Goal: Task Accomplishment & Management: Use online tool/utility

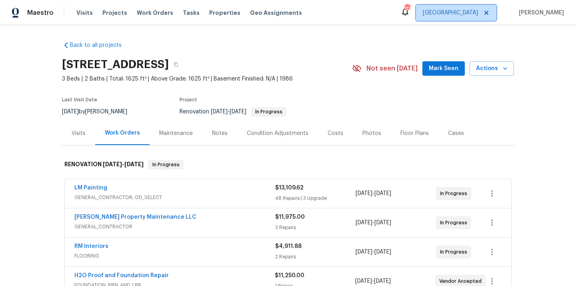
click at [470, 17] on span "[GEOGRAPHIC_DATA]" at bounding box center [456, 13] width 80 height 16
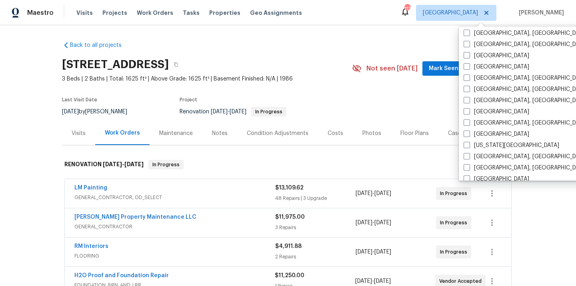
scroll to position [196, 0]
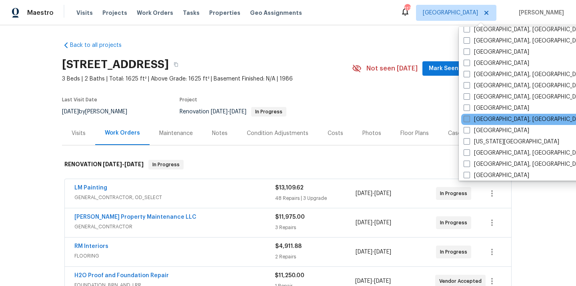
click at [467, 118] on span at bounding box center [467, 119] width 6 height 6
click at [467, 118] on input "[GEOGRAPHIC_DATA], [GEOGRAPHIC_DATA]" at bounding box center [466, 117] width 5 height 5
checkbox input "true"
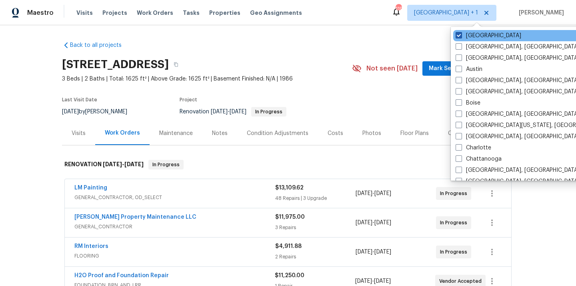
click at [467, 36] on label "[GEOGRAPHIC_DATA]" at bounding box center [489, 36] width 66 height 8
click at [461, 36] on input "[GEOGRAPHIC_DATA]" at bounding box center [458, 34] width 5 height 5
checkbox input "false"
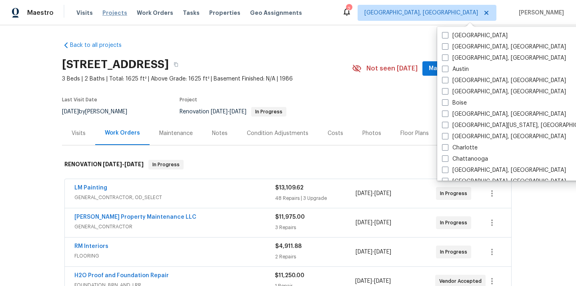
click at [112, 14] on span "Projects" at bounding box center [114, 13] width 25 height 8
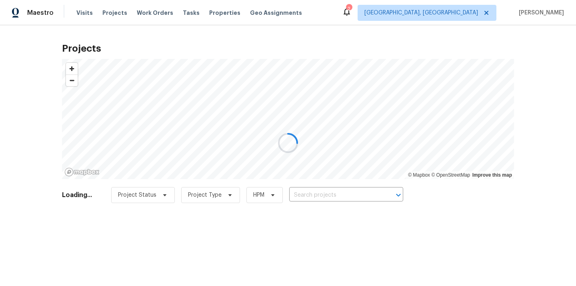
click at [310, 194] on div at bounding box center [288, 143] width 576 height 286
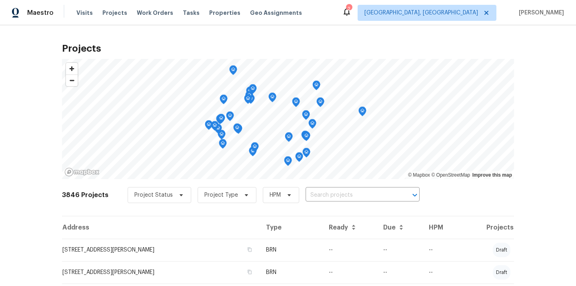
click at [310, 194] on input "text" at bounding box center [352, 195] width 92 height 12
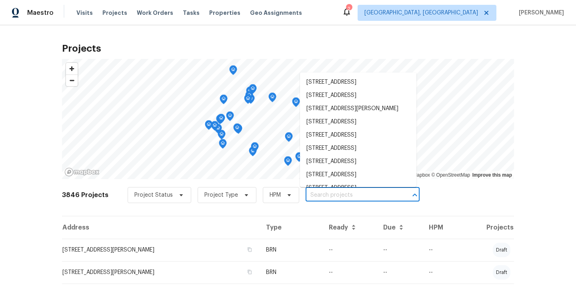
paste input "[STREET_ADDRESS]"
type input "[STREET_ADDRESS]"
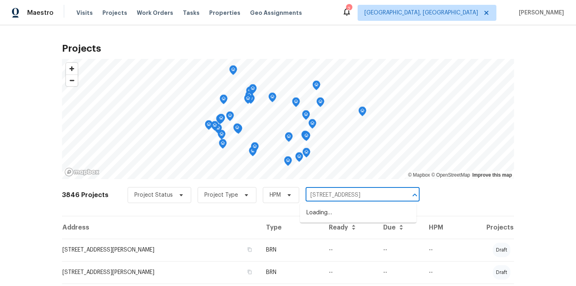
scroll to position [0, 30]
click at [314, 213] on li "[STREET_ADDRESS]" at bounding box center [358, 212] width 116 height 13
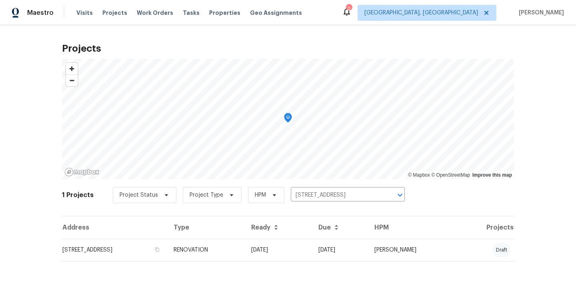
click at [288, 262] on div "Address Type Ready Due HPM Projects [STREET_ADDRESS] RENOVATION [DATE] [DATE] […" at bounding box center [288, 245] width 452 height 58
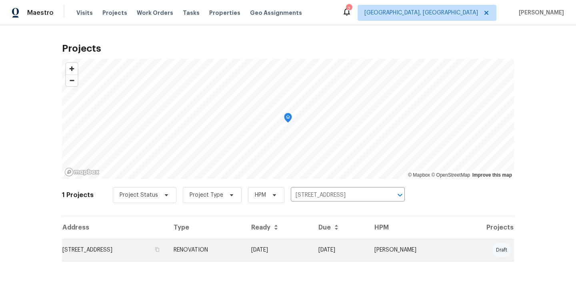
click at [245, 253] on td "RENOVATION" at bounding box center [206, 249] width 78 height 22
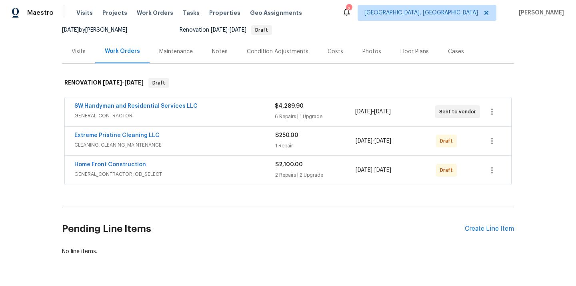
scroll to position [106, 0]
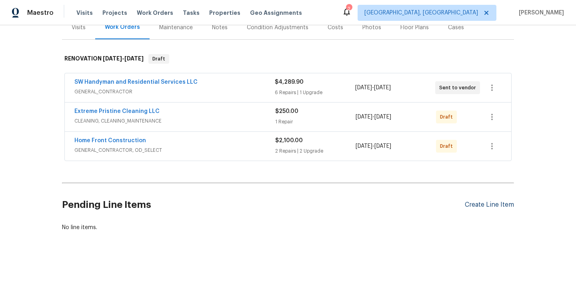
click at [482, 204] on div "Create Line Item" at bounding box center [489, 205] width 49 height 8
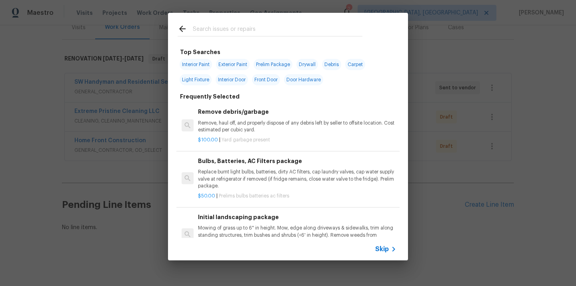
click at [321, 36] on div at bounding box center [270, 36] width 185 height 0
click at [318, 31] on input "text" at bounding box center [278, 30] width 170 height 12
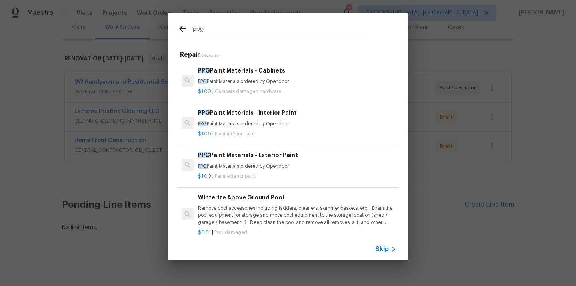
type input "ppg"
click at [271, 118] on div "PPG Paint Materials - Interior Paint PPG Paint Materials ordered by Opendoor" at bounding box center [297, 117] width 198 height 19
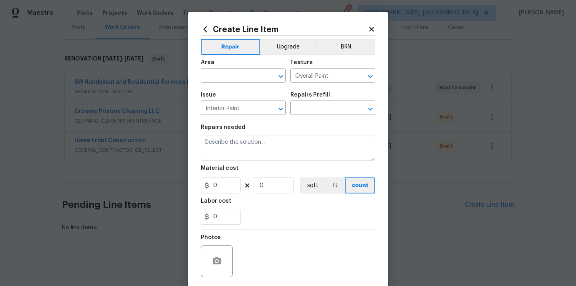
type textarea "PPG Paint Materials ordered by Opendoor"
type input "1"
type input "PPG Paint Materials - Interior Paint $1.00"
type input "1"
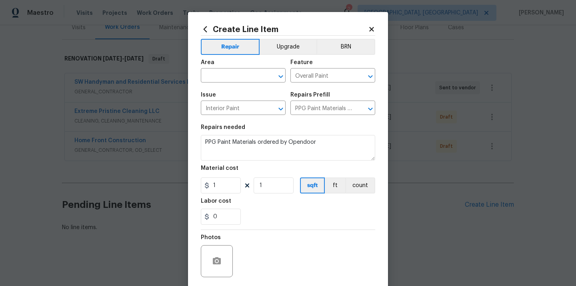
click at [254, 69] on div "Area" at bounding box center [243, 65] width 85 height 10
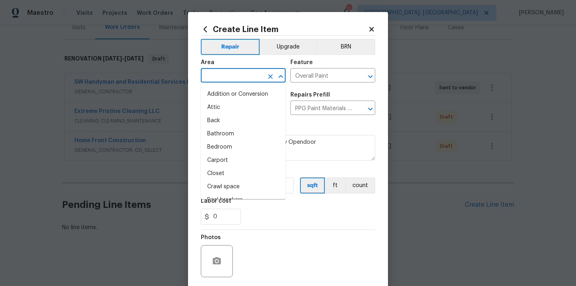
click at [250, 74] on input "text" at bounding box center [232, 76] width 62 height 12
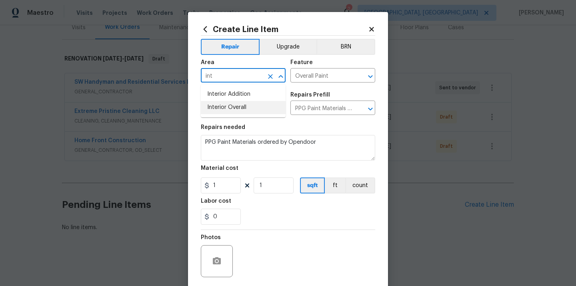
click at [235, 104] on li "Interior Overall" at bounding box center [243, 107] width 85 height 13
type input "Interior Overall"
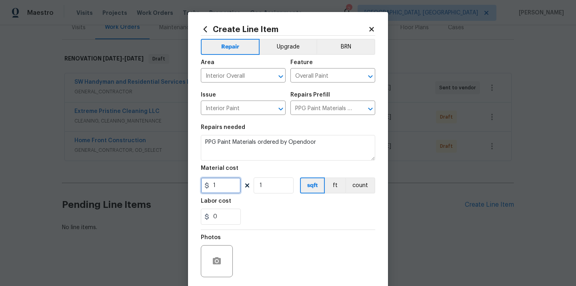
drag, startPoint x: 221, startPoint y: 187, endPoint x: 192, endPoint y: 186, distance: 29.2
click at [192, 187] on div "Create Line Item Repair Upgrade BRN Area Interior Overall ​ Feature Overall Pai…" at bounding box center [288, 172] width 200 height 320
paste input "507.65"
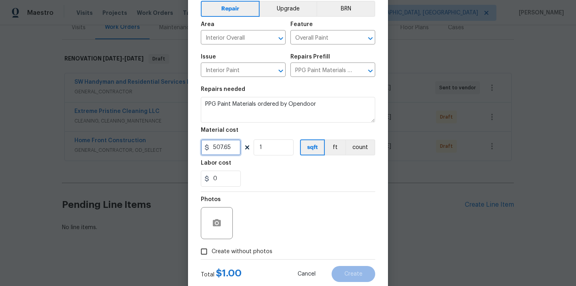
scroll to position [59, 0]
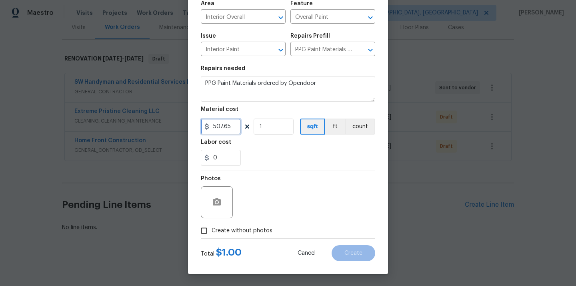
type input "507.65"
click at [239, 237] on label "Create without photos" at bounding box center [234, 230] width 76 height 15
click at [212, 237] on input "Create without photos" at bounding box center [203, 230] width 15 height 15
checkbox input "true"
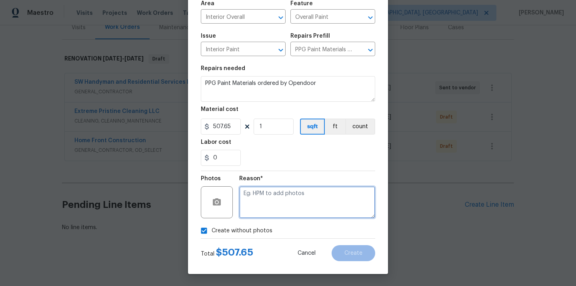
click at [274, 203] on textarea at bounding box center [307, 202] width 136 height 32
type textarea "N/A"
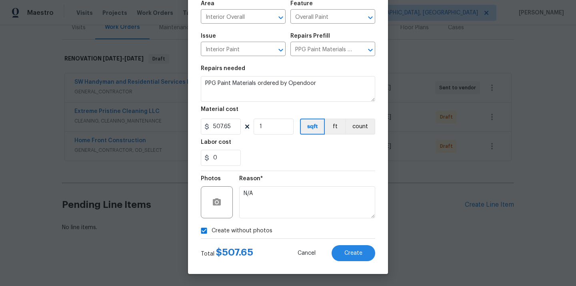
click at [355, 238] on div at bounding box center [288, 238] width 174 height 0
click at [356, 251] on span "Create" at bounding box center [353, 253] width 18 height 6
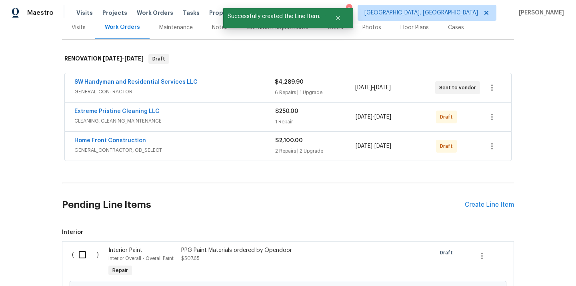
scroll to position [160, 0]
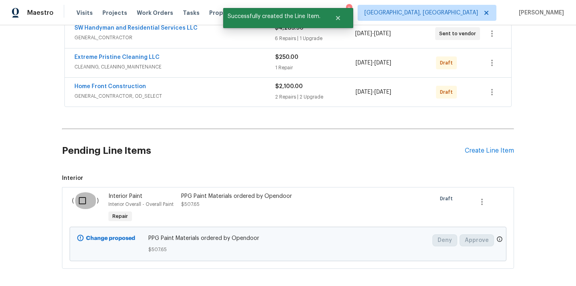
click at [85, 203] on input "checkbox" at bounding box center [85, 200] width 23 height 17
checkbox input "true"
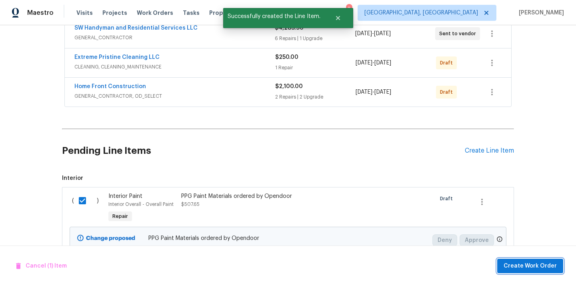
click at [539, 265] on span "Create Work Order" at bounding box center [530, 266] width 53 height 10
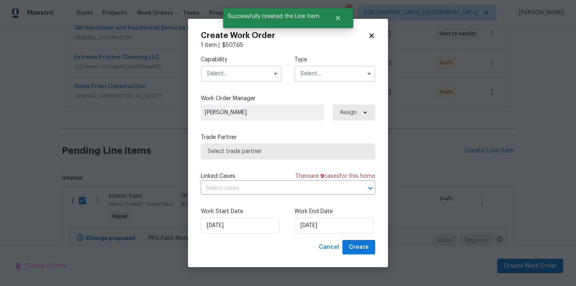
click at [259, 69] on input "text" at bounding box center [241, 74] width 81 height 16
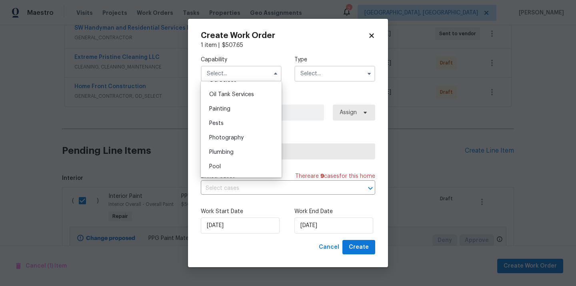
scroll to position [653, 0]
click at [232, 115] on div "Painting" at bounding box center [241, 109] width 77 height 14
type input "Painting"
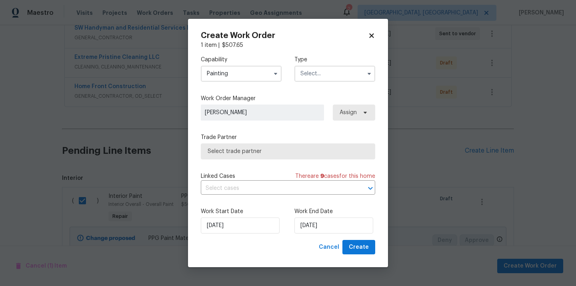
click at [339, 66] on input "text" at bounding box center [334, 74] width 81 height 16
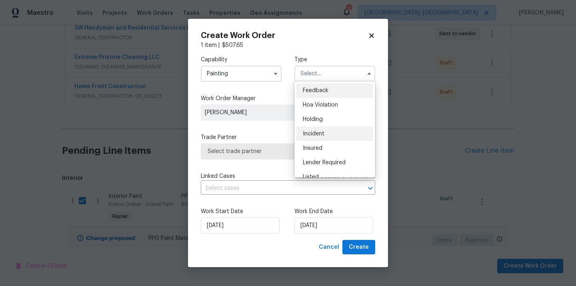
scroll to position [182, 0]
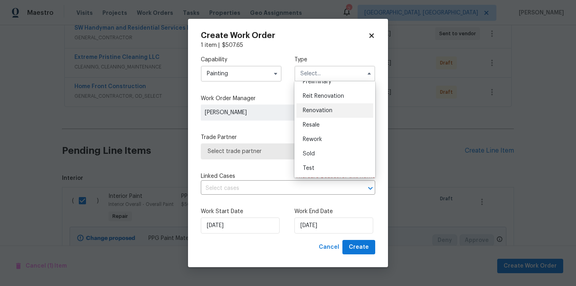
click at [319, 114] on div "Renovation" at bounding box center [334, 110] width 77 height 14
type input "Renovation"
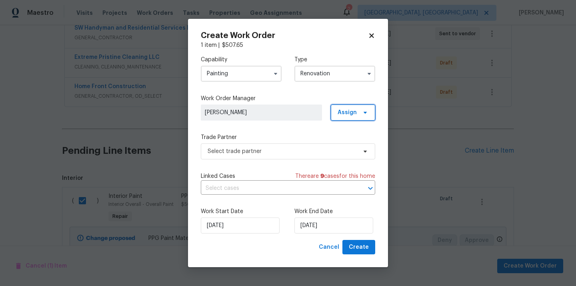
click at [335, 115] on span "Assign" at bounding box center [353, 112] width 44 height 16
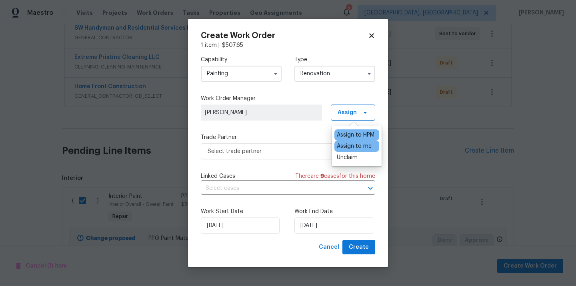
click at [344, 149] on div "Assign to me" at bounding box center [354, 146] width 35 height 8
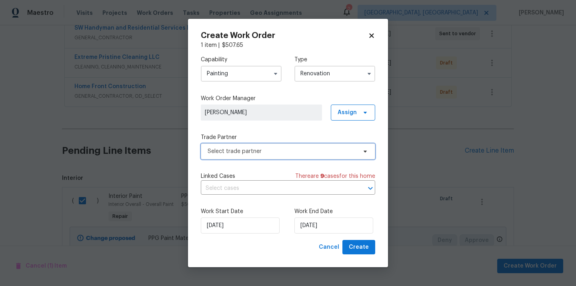
click at [284, 143] on span "Select trade partner" at bounding box center [288, 151] width 174 height 16
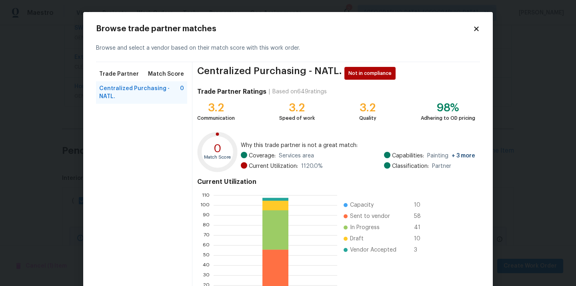
scroll to position [67, 0]
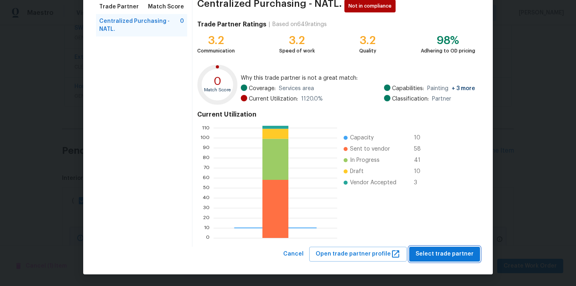
click at [421, 252] on span "Select trade partner" at bounding box center [445, 254] width 58 height 10
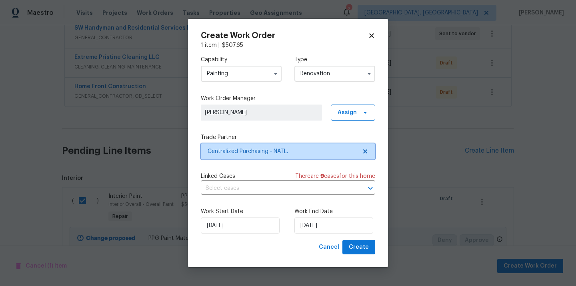
scroll to position [0, 0]
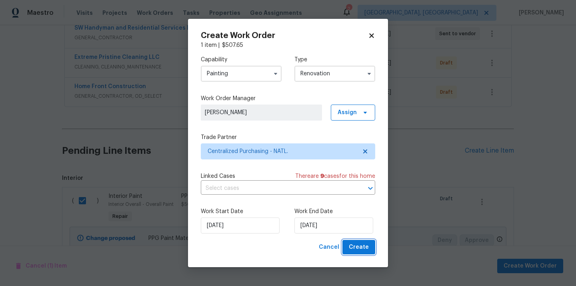
click at [346, 244] on button "Create" at bounding box center [358, 247] width 33 height 15
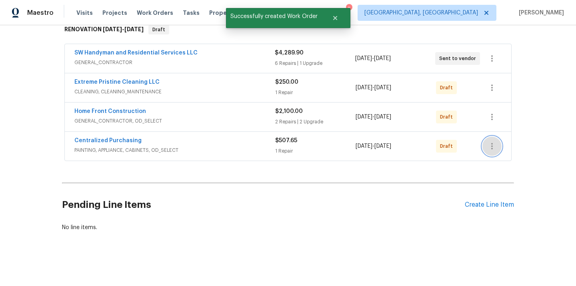
click at [491, 146] on icon "button" at bounding box center [492, 146] width 10 height 10
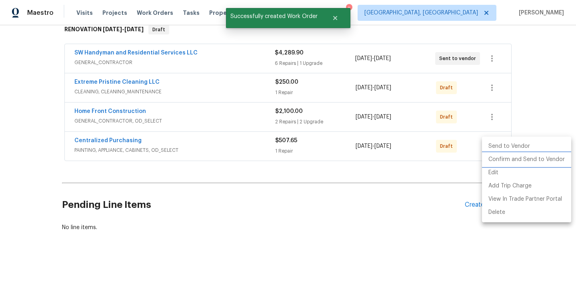
click at [491, 157] on li "Confirm and Send to Vendor" at bounding box center [526, 159] width 89 height 13
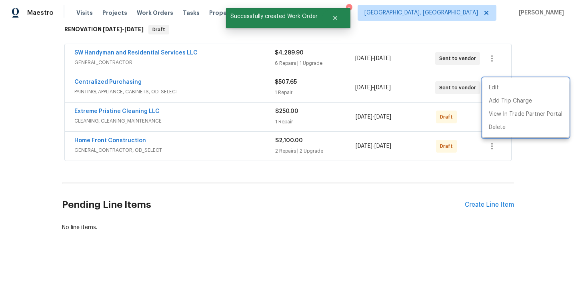
click at [130, 92] on div at bounding box center [288, 143] width 576 height 286
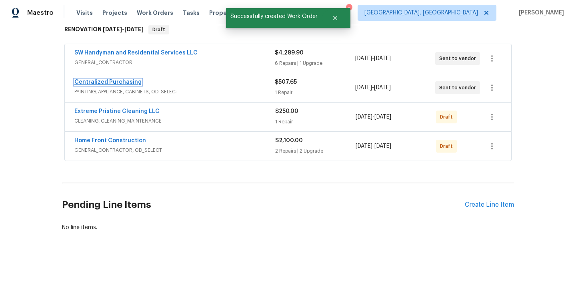
click at [120, 83] on link "Centralized Purchasing" at bounding box center [107, 82] width 67 height 6
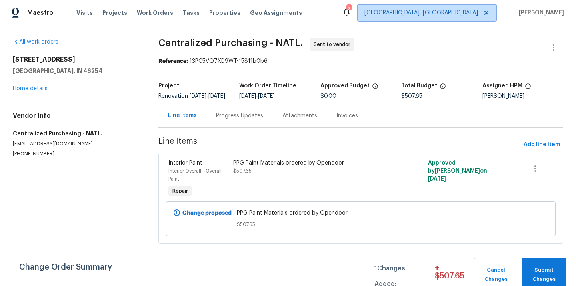
click at [460, 10] on span "[GEOGRAPHIC_DATA], [GEOGRAPHIC_DATA]" at bounding box center [421, 13] width 114 height 8
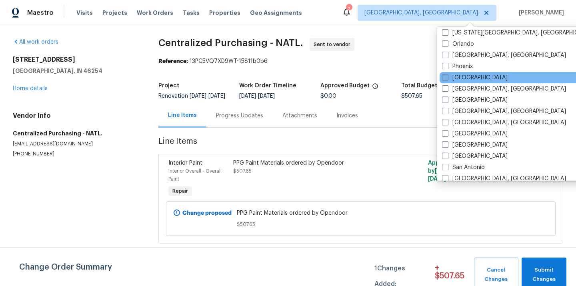
click at [456, 48] on div "Orlando" at bounding box center [520, 43] width 161 height 11
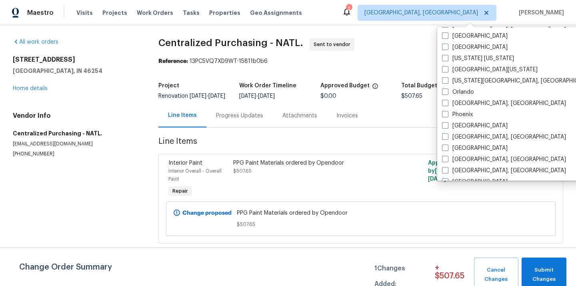
scroll to position [436, 0]
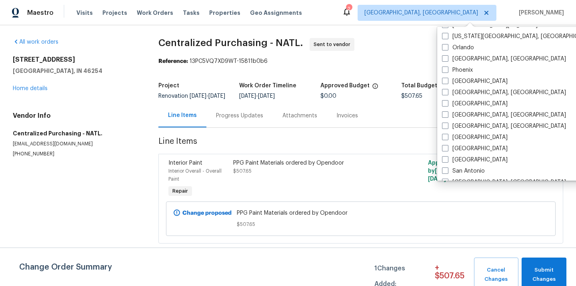
click at [456, 47] on label "Orlando" at bounding box center [458, 48] width 32 height 8
click at [447, 47] on input "Orlando" at bounding box center [444, 46] width 5 height 5
checkbox input "true"
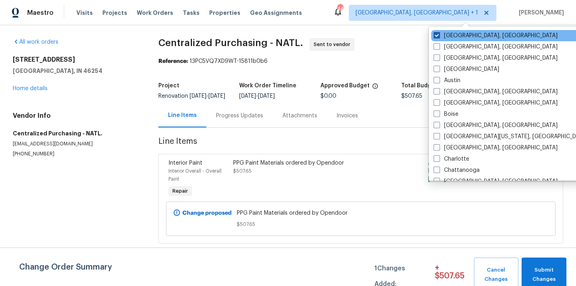
click at [455, 37] on label "[GEOGRAPHIC_DATA], [GEOGRAPHIC_DATA]" at bounding box center [496, 36] width 124 height 8
click at [439, 37] on input "[GEOGRAPHIC_DATA], [GEOGRAPHIC_DATA]" at bounding box center [436, 34] width 5 height 5
checkbox input "false"
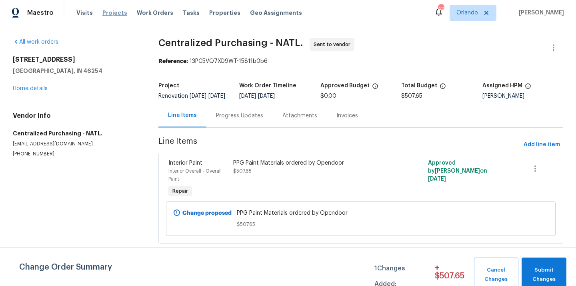
click at [115, 12] on span "Projects" at bounding box center [114, 13] width 25 height 8
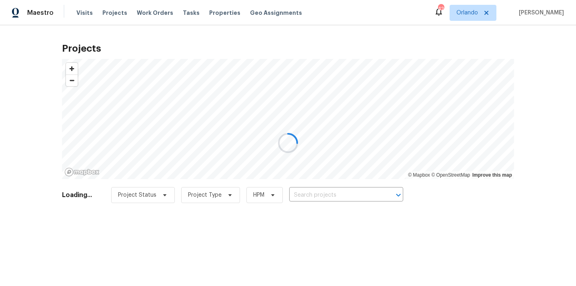
click at [324, 187] on div at bounding box center [288, 143] width 576 height 286
click at [323, 190] on div at bounding box center [288, 143] width 576 height 286
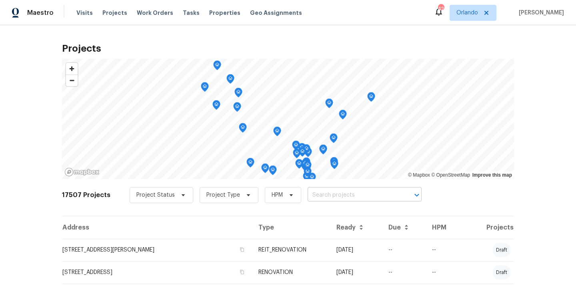
click at [323, 191] on input "text" at bounding box center [354, 195] width 92 height 12
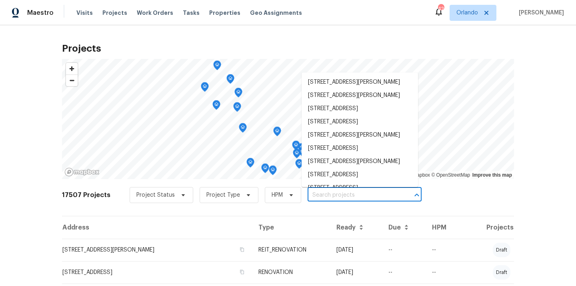
paste input "3826"
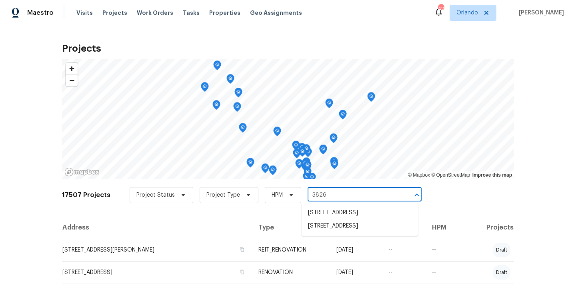
type input "3826"
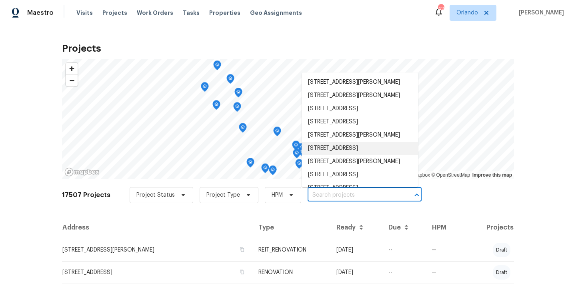
paste input "[STREET_ADDRESS]"
type input "[STREET_ADDRESS]"
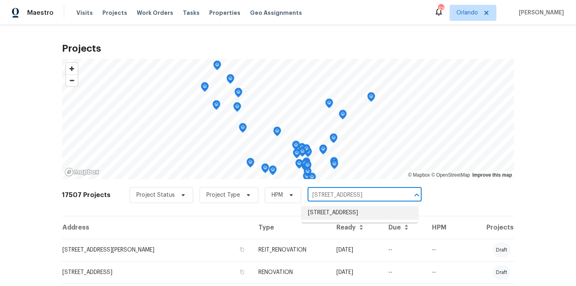
click at [315, 210] on li "[STREET_ADDRESS]" at bounding box center [360, 212] width 116 height 13
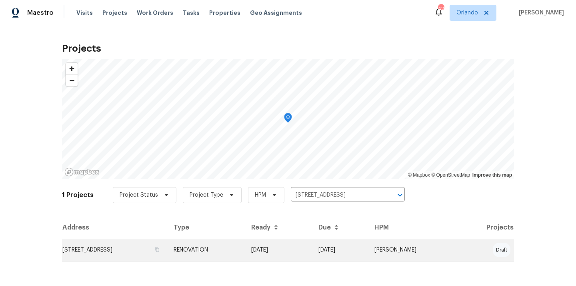
click at [245, 248] on td "RENOVATION" at bounding box center [206, 249] width 78 height 22
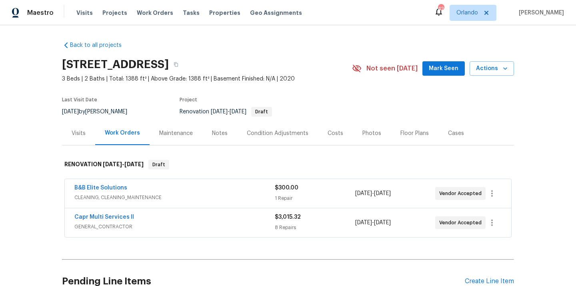
scroll to position [76, 0]
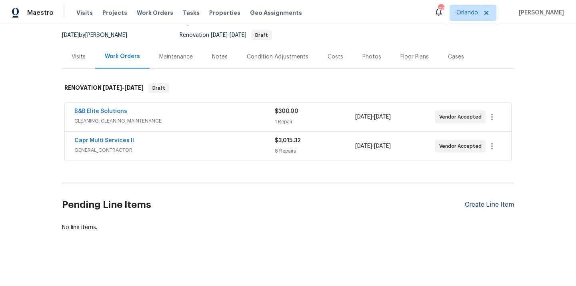
click at [498, 208] on div "Create Line Item" at bounding box center [489, 205] width 49 height 8
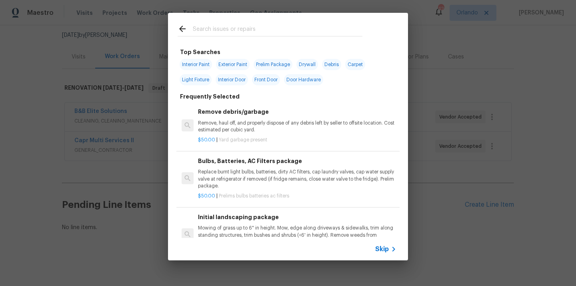
click at [306, 24] on input "text" at bounding box center [278, 30] width 170 height 12
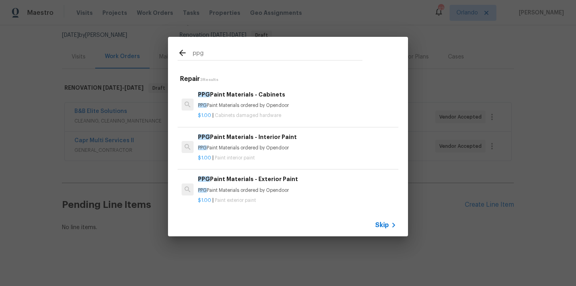
type input "ppg"
click at [264, 150] on p "PPG Paint Materials ordered by Opendoor" at bounding box center [297, 147] width 198 height 7
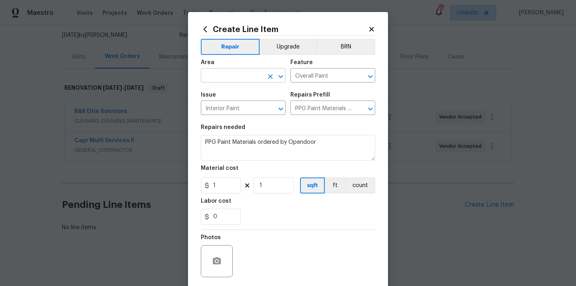
click at [220, 74] on input "text" at bounding box center [232, 76] width 62 height 12
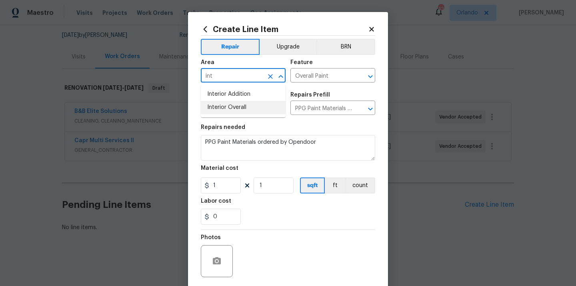
click at [230, 108] on li "Interior Overall" at bounding box center [243, 107] width 85 height 13
type input "Interior Overall"
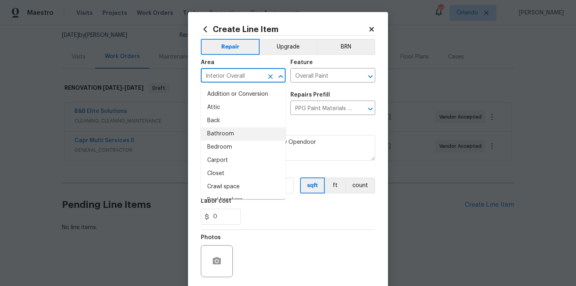
click at [299, 125] on div "Repairs needed" at bounding box center [288, 129] width 174 height 10
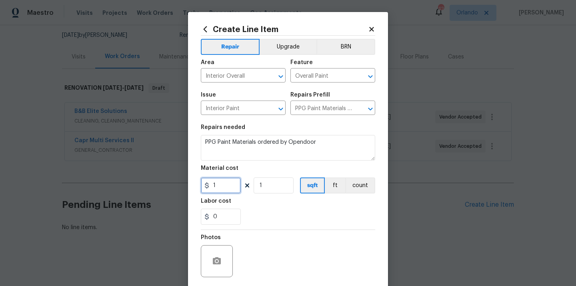
drag, startPoint x: 226, startPoint y: 190, endPoint x: 200, endPoint y: 190, distance: 26.0
click at [201, 190] on input "1" at bounding box center [221, 185] width 40 height 16
paste input "388.85"
type input "388.85"
click at [239, 206] on div "Labor cost" at bounding box center [288, 203] width 174 height 10
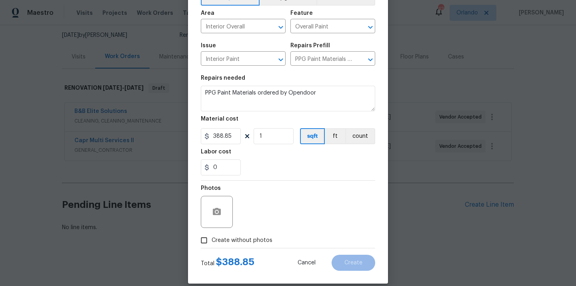
scroll to position [59, 0]
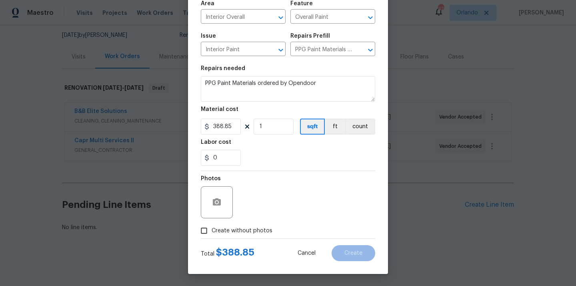
click at [233, 232] on span "Create without photos" at bounding box center [242, 230] width 61 height 8
click at [212, 232] on input "Create without photos" at bounding box center [203, 230] width 15 height 15
checkbox input "true"
click at [262, 184] on div "Reason*" at bounding box center [307, 181] width 136 height 10
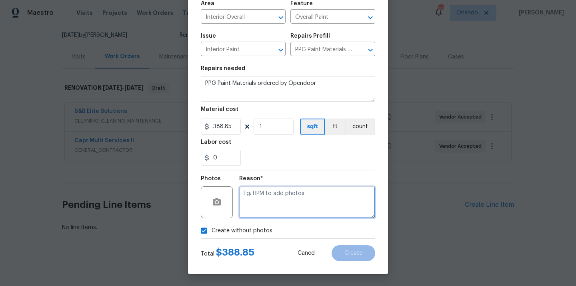
click at [260, 192] on textarea at bounding box center [307, 202] width 136 height 32
type textarea "N/A"
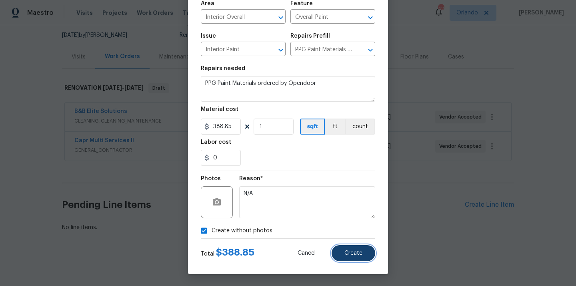
click at [349, 252] on span "Create" at bounding box center [353, 253] width 18 height 6
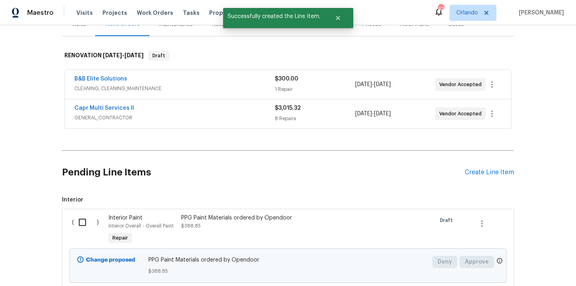
scroll to position [168, 0]
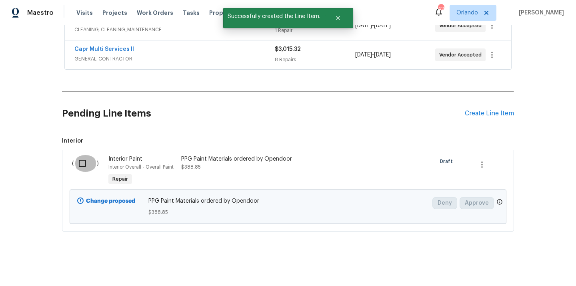
click at [79, 162] on input "checkbox" at bounding box center [85, 163] width 23 height 17
checkbox input "true"
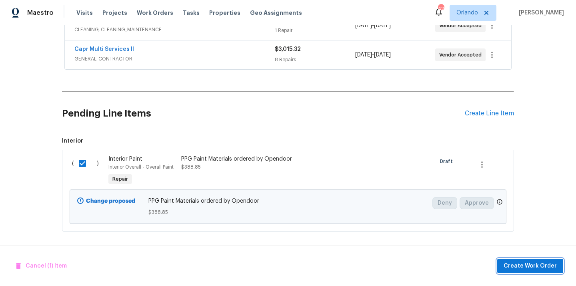
click at [513, 260] on button "Create Work Order" at bounding box center [530, 265] width 66 height 15
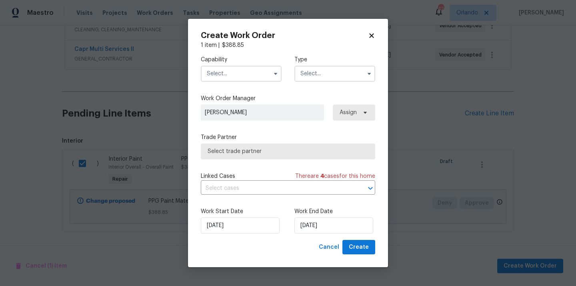
click at [260, 83] on div "Capability Type" at bounding box center [288, 68] width 174 height 39
click at [257, 77] on input "text" at bounding box center [241, 74] width 81 height 16
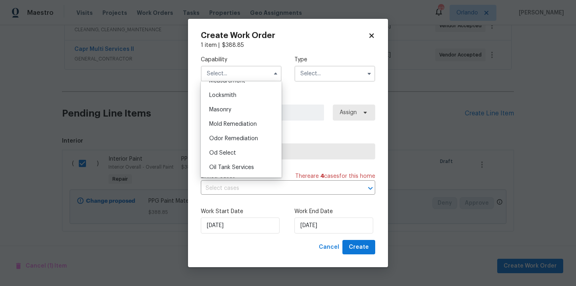
scroll to position [628, 0]
click at [246, 130] on div "Painting" at bounding box center [241, 135] width 77 height 14
type input "Painting"
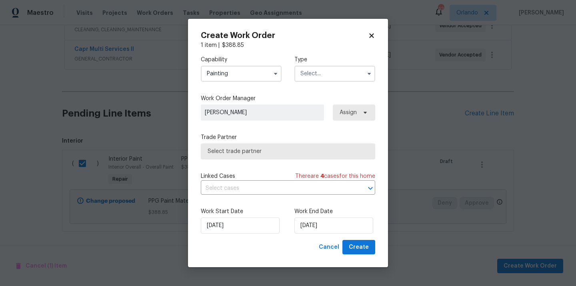
click at [303, 78] on input "text" at bounding box center [334, 74] width 81 height 16
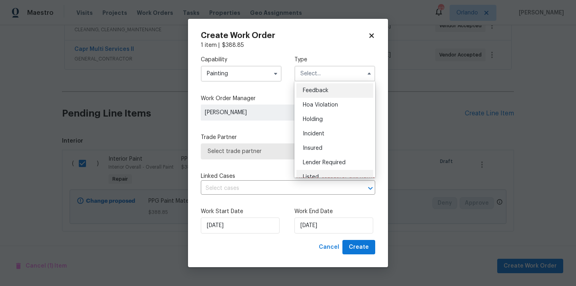
scroll to position [182, 0]
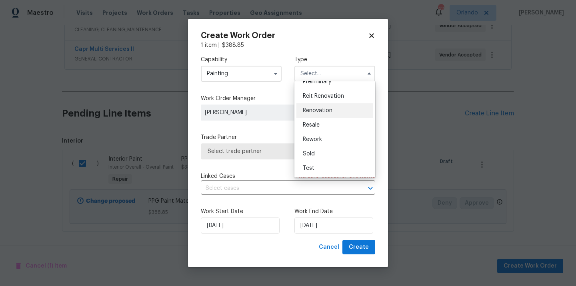
click at [321, 112] on span "Renovation" at bounding box center [318, 111] width 30 height 6
type input "Renovation"
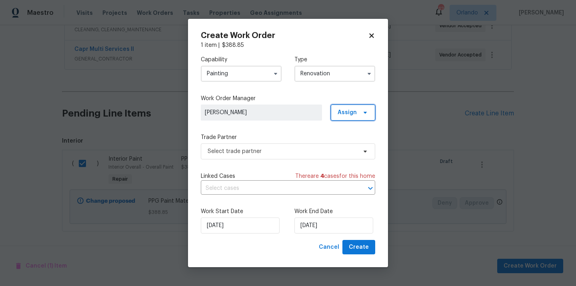
click at [347, 114] on span "Assign" at bounding box center [347, 112] width 19 height 8
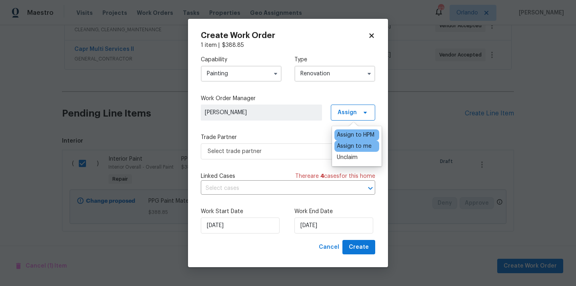
click at [345, 150] on div "Assign to me" at bounding box center [356, 145] width 45 height 11
click at [345, 148] on div "Assign to me" at bounding box center [354, 146] width 35 height 8
click at [314, 154] on span "Select trade partner" at bounding box center [282, 151] width 149 height 8
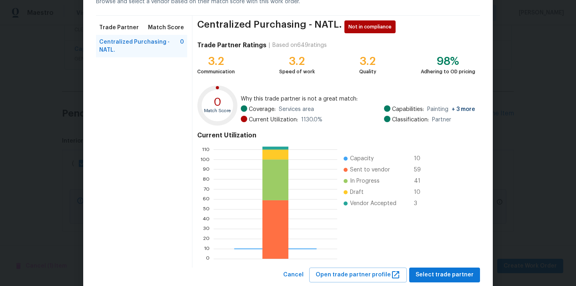
scroll to position [67, 0]
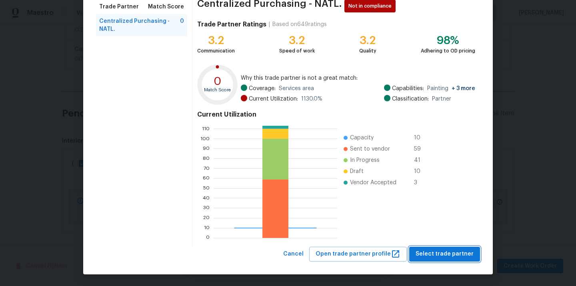
click at [429, 249] on span "Select trade partner" at bounding box center [445, 254] width 58 height 10
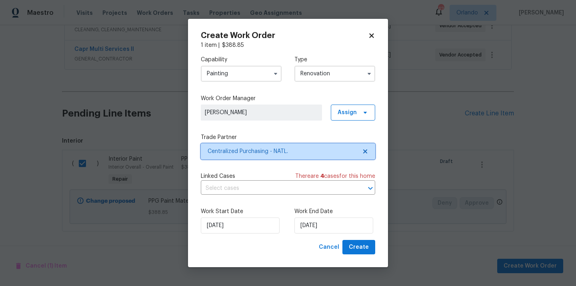
scroll to position [0, 0]
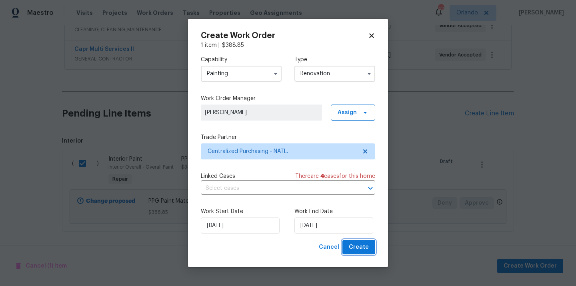
click at [359, 244] on span "Create" at bounding box center [359, 247] width 20 height 10
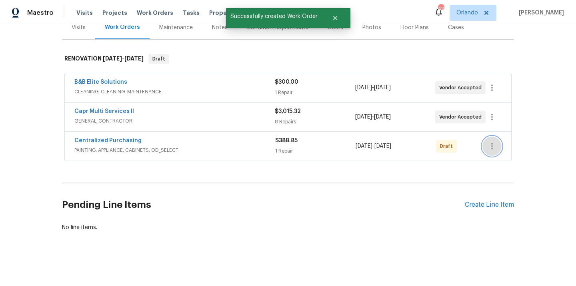
click at [485, 146] on button "button" at bounding box center [492, 145] width 19 height 19
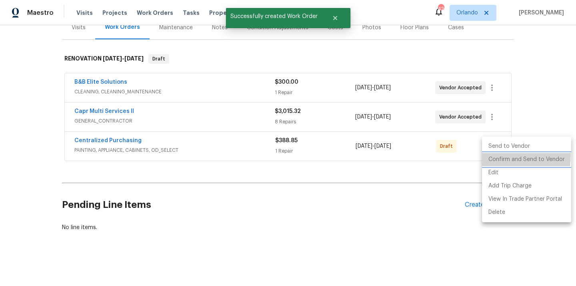
click at [487, 155] on li "Confirm and Send to Vendor" at bounding box center [526, 159] width 89 height 13
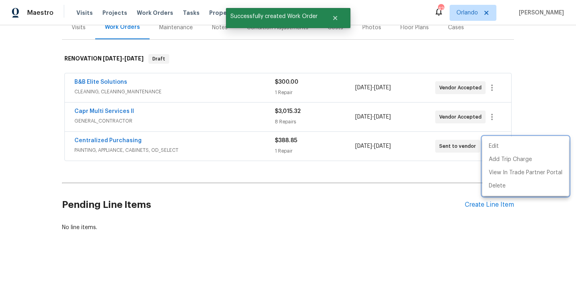
click at [115, 140] on div at bounding box center [288, 143] width 576 height 286
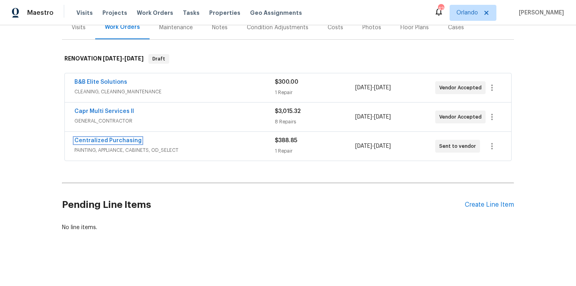
click at [115, 140] on link "Centralized Purchasing" at bounding box center [107, 141] width 67 height 6
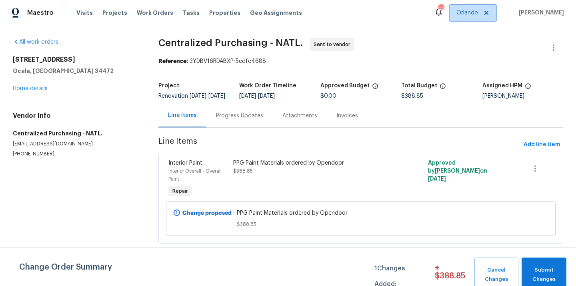
click at [466, 15] on span "Orlando" at bounding box center [468, 13] width 22 height 8
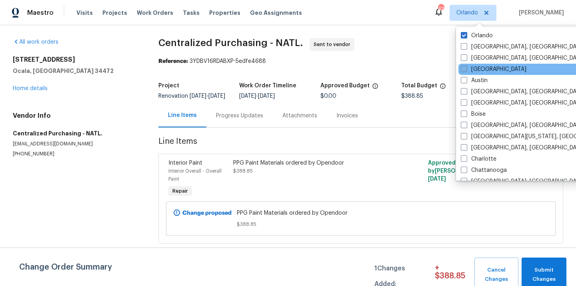
click at [473, 70] on label "[GEOGRAPHIC_DATA]" at bounding box center [494, 69] width 66 height 8
click at [466, 70] on input "[GEOGRAPHIC_DATA]" at bounding box center [463, 67] width 5 height 5
checkbox input "true"
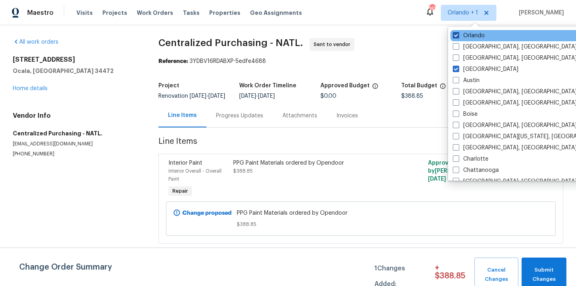
click at [465, 34] on label "Orlando" at bounding box center [469, 36] width 32 height 8
click at [458, 34] on input "Orlando" at bounding box center [455, 34] width 5 height 5
checkbox input "false"
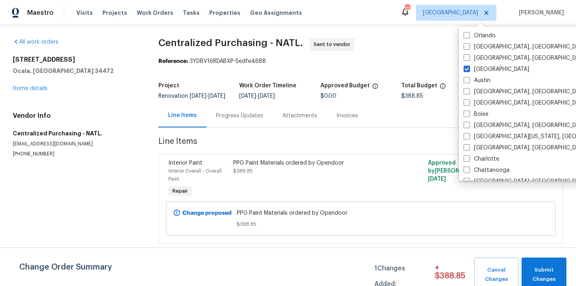
click at [107, 17] on div "Visits Projects Work Orders Tasks Properties Geo Assignments" at bounding box center [193, 13] width 235 height 16
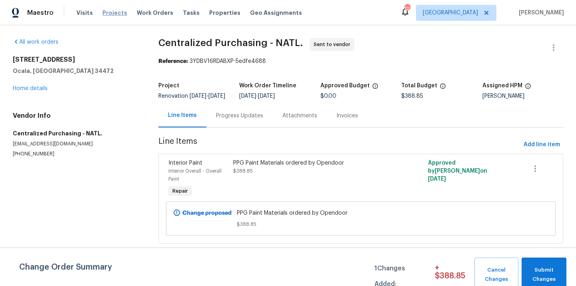
click at [107, 14] on span "Projects" at bounding box center [114, 13] width 25 height 8
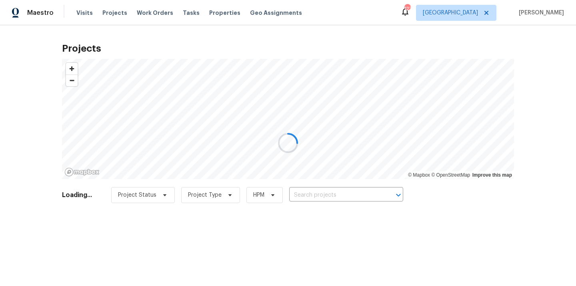
click at [343, 200] on div at bounding box center [288, 143] width 576 height 286
click at [340, 192] on div at bounding box center [288, 143] width 576 height 286
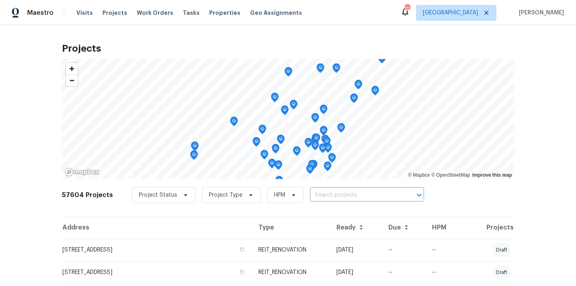
click at [340, 192] on input "text" at bounding box center [356, 195] width 92 height 12
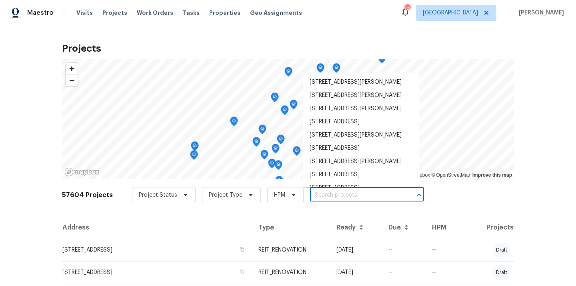
paste input "[STREET_ADDRESS]"
type input "[STREET_ADDRESS]"
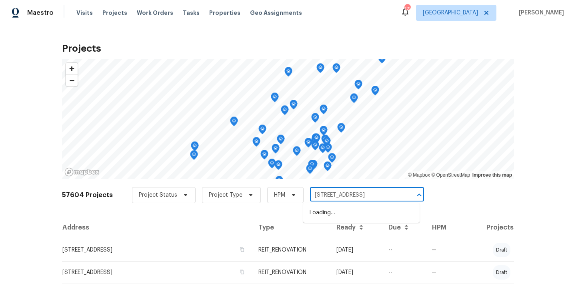
scroll to position [0, 10]
click at [340, 210] on li "[STREET_ADDRESS]" at bounding box center [361, 212] width 116 height 13
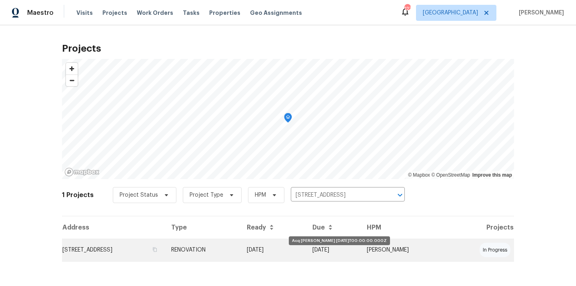
click at [306, 256] on td "[DATE]" at bounding box center [273, 249] width 66 height 22
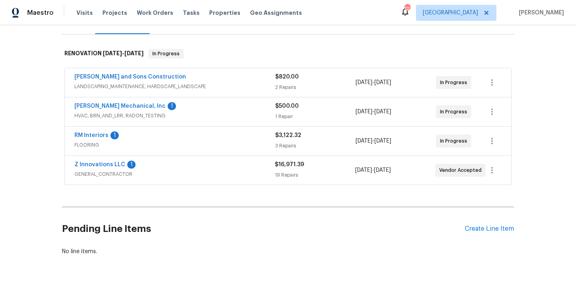
scroll to position [135, 0]
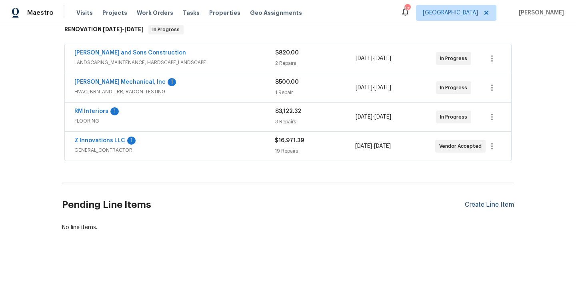
click at [485, 204] on div "Create Line Item" at bounding box center [489, 205] width 49 height 8
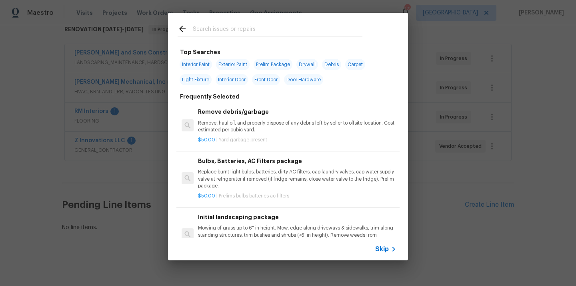
click at [308, 26] on input "text" at bounding box center [278, 30] width 170 height 12
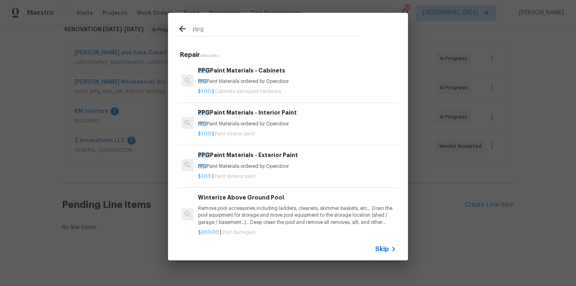
type input "ppg"
click at [253, 119] on div "PPG Paint Materials - Interior Paint PPG Paint Materials ordered by Opendoor" at bounding box center [297, 117] width 198 height 19
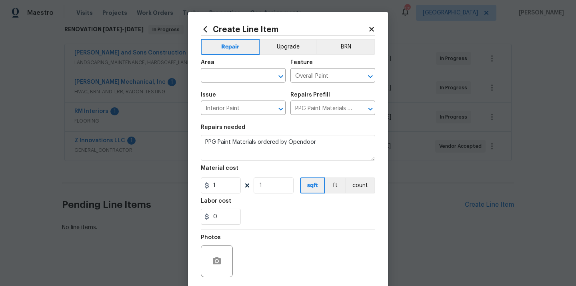
click at [256, 69] on div "Area" at bounding box center [243, 65] width 85 height 10
click at [247, 74] on input "text" at bounding box center [232, 76] width 62 height 12
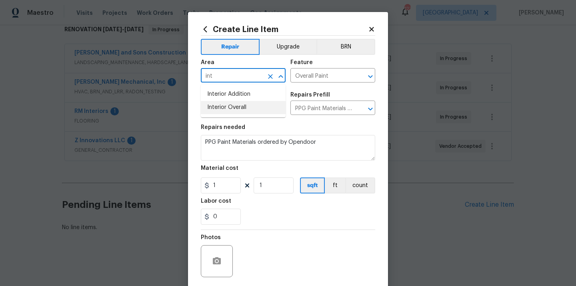
click at [234, 108] on li "Interior Overall" at bounding box center [243, 107] width 85 height 13
type input "Interior Overall"
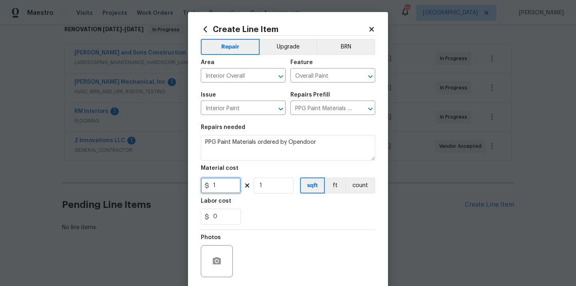
drag, startPoint x: 227, startPoint y: 179, endPoint x: 192, endPoint y: 180, distance: 34.8
click at [192, 180] on div "Create Line Item Repair Upgrade BRN Area Interior Overall ​ Feature Overall Pai…" at bounding box center [288, 172] width 200 height 320
paste input "225.31"
type input "1225.31"
click at [262, 226] on section "Repairs needed PPG Paint Materials ordered by Opendoor Material cost 1225.31 1 …" at bounding box center [288, 175] width 174 height 110
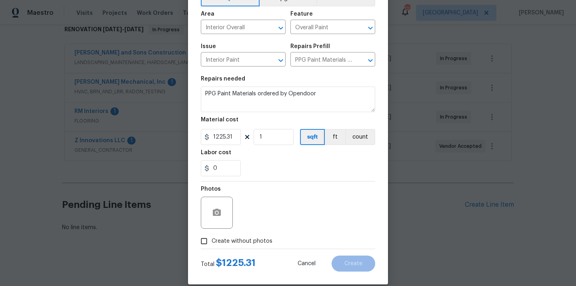
scroll to position [58, 0]
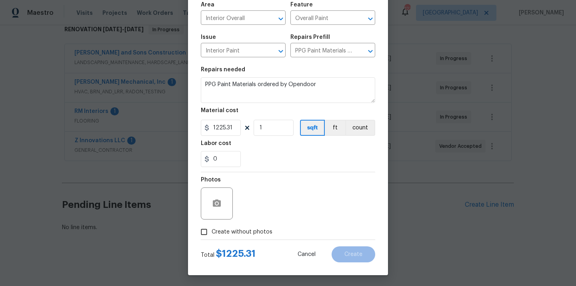
click at [258, 232] on span "Create without photos" at bounding box center [242, 232] width 61 height 8
click at [212, 232] on input "Create without photos" at bounding box center [203, 231] width 15 height 15
checkbox input "true"
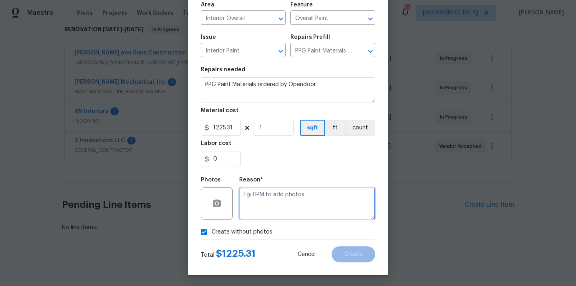
click at [276, 202] on textarea at bounding box center [307, 203] width 136 height 32
type textarea "N/A"
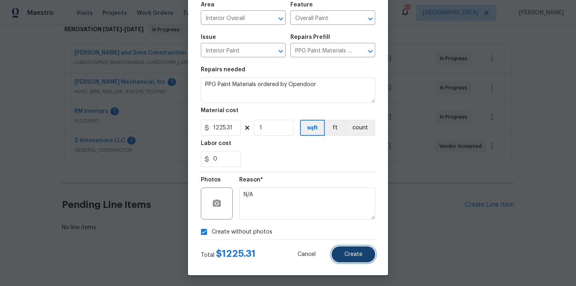
click at [346, 251] on button "Create" at bounding box center [354, 254] width 44 height 16
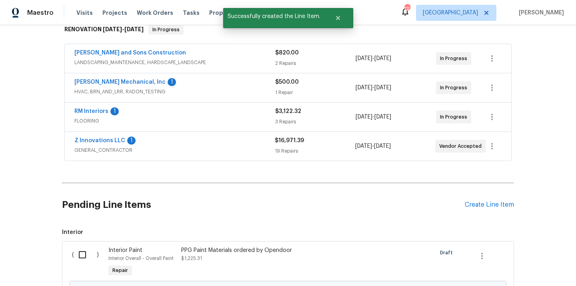
click at [78, 258] on input "checkbox" at bounding box center [85, 254] width 23 height 17
checkbox input "true"
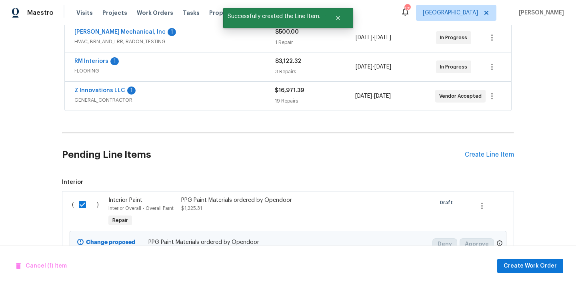
scroll to position [226, 0]
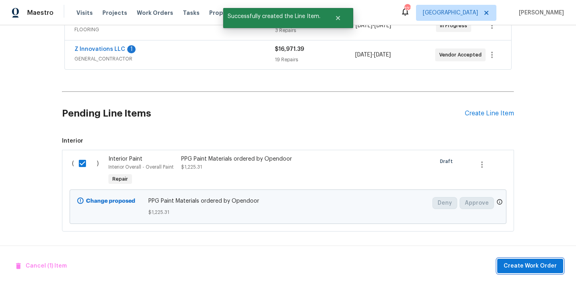
click at [537, 268] on span "Create Work Order" at bounding box center [530, 266] width 53 height 10
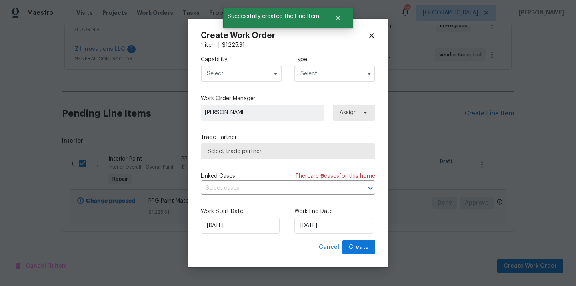
click at [244, 79] on input "text" at bounding box center [241, 74] width 81 height 16
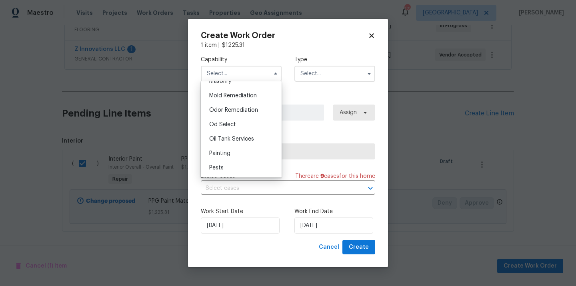
scroll to position [611, 0]
click at [247, 150] on div "Painting" at bounding box center [241, 152] width 77 height 14
type input "Painting"
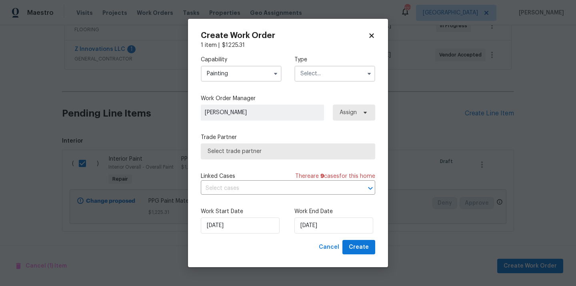
click at [320, 76] on input "text" at bounding box center [334, 74] width 81 height 16
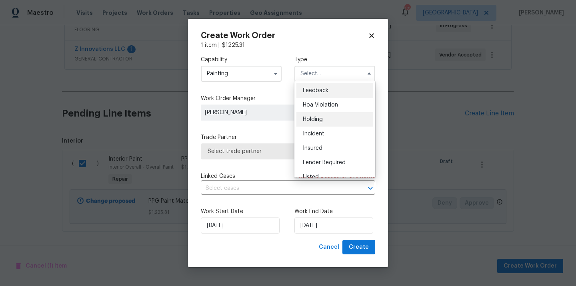
scroll to position [182, 0]
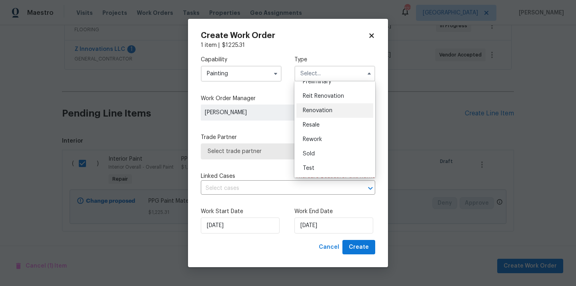
click at [326, 116] on div "Renovation" at bounding box center [334, 110] width 77 height 14
type input "Renovation"
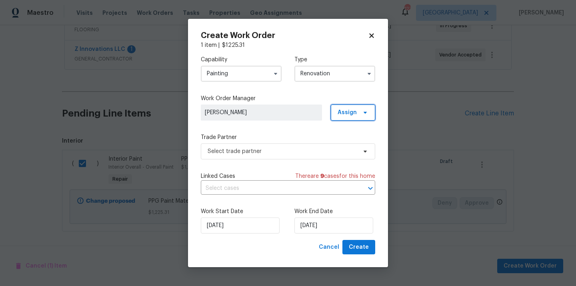
click at [355, 114] on span "Assign" at bounding box center [347, 112] width 19 height 8
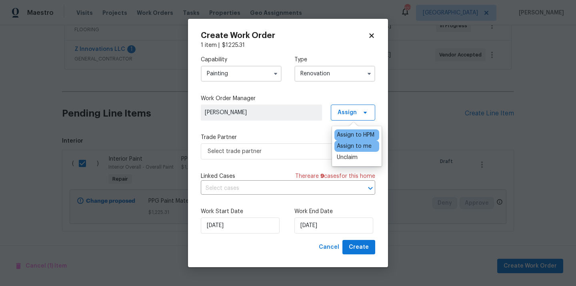
click at [351, 151] on div "Assign to me" at bounding box center [356, 145] width 45 height 11
click at [348, 147] on div "Assign to me" at bounding box center [354, 146] width 35 height 8
click at [331, 152] on span "Select trade partner" at bounding box center [282, 151] width 149 height 8
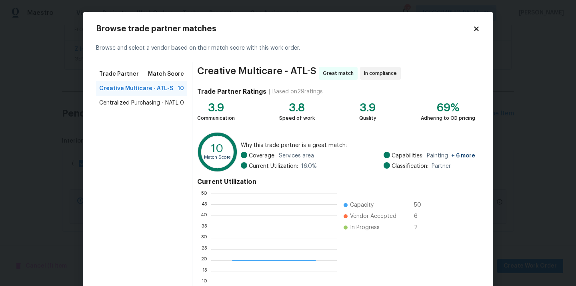
scroll to position [112, 126]
click at [166, 106] on span "Centralized Purchasing - NATL." at bounding box center [139, 103] width 80 height 8
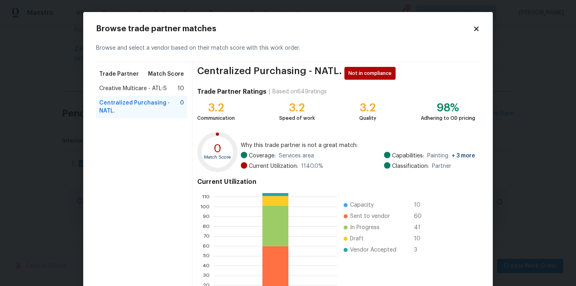
scroll to position [67, 0]
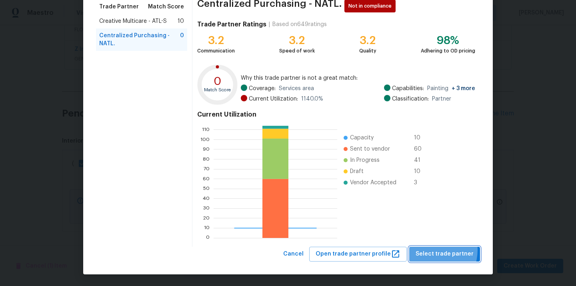
click at [433, 250] on span "Select trade partner" at bounding box center [445, 254] width 58 height 10
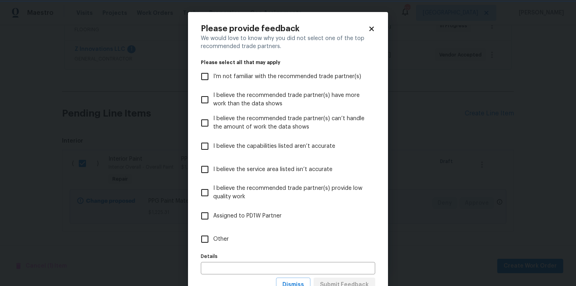
scroll to position [0, 0]
click at [347, 236] on label "Other" at bounding box center [282, 238] width 172 height 23
click at [213, 236] on input "Other" at bounding box center [204, 238] width 17 height 17
checkbox input "true"
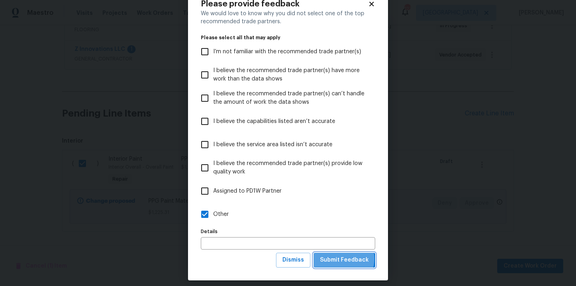
click at [344, 258] on span "Submit Feedback" at bounding box center [344, 260] width 49 height 10
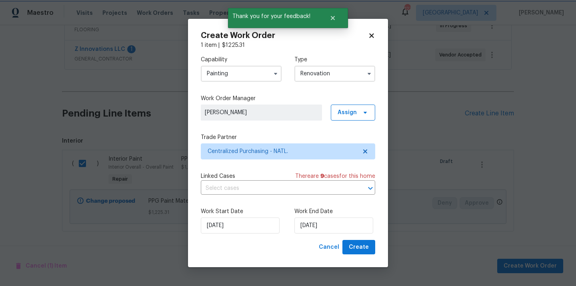
scroll to position [0, 0]
click at [362, 250] on span "Create" at bounding box center [359, 247] width 20 height 10
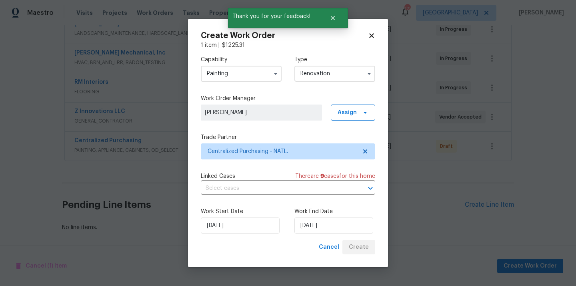
scroll to position [164, 0]
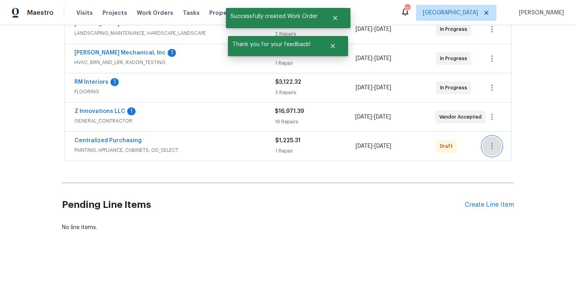
click at [490, 145] on icon "button" at bounding box center [492, 146] width 10 height 10
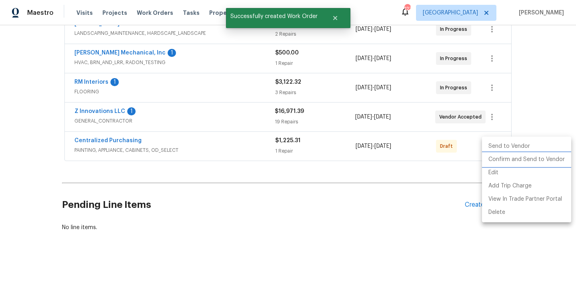
click at [491, 157] on li "Confirm and Send to Vendor" at bounding box center [526, 159] width 89 height 13
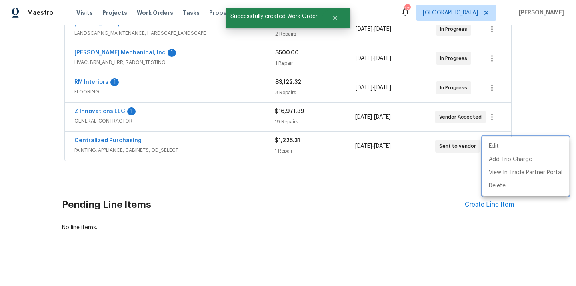
click at [130, 131] on div at bounding box center [288, 143] width 576 height 286
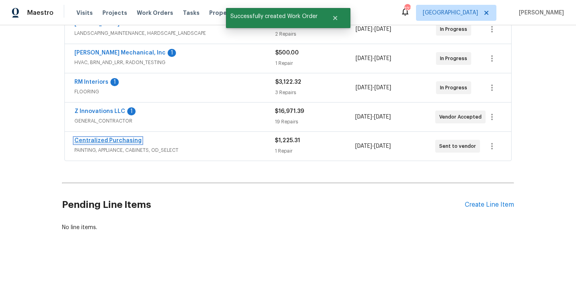
click at [115, 138] on link "Centralized Purchasing" at bounding box center [107, 141] width 67 height 6
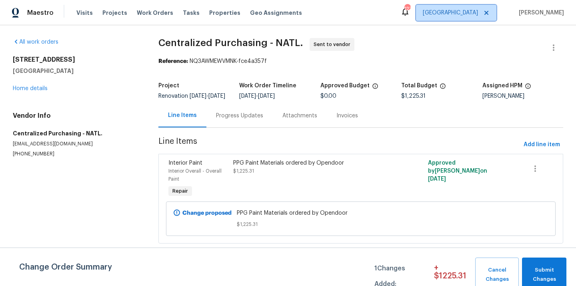
click at [469, 20] on span "[GEOGRAPHIC_DATA]" at bounding box center [456, 13] width 80 height 16
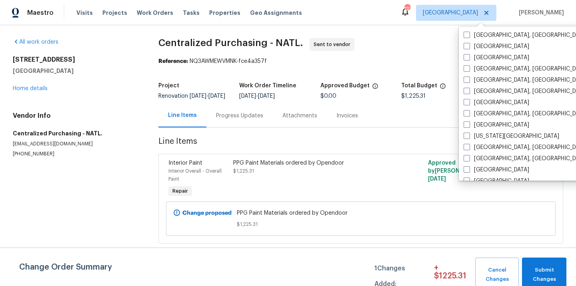
scroll to position [191, 0]
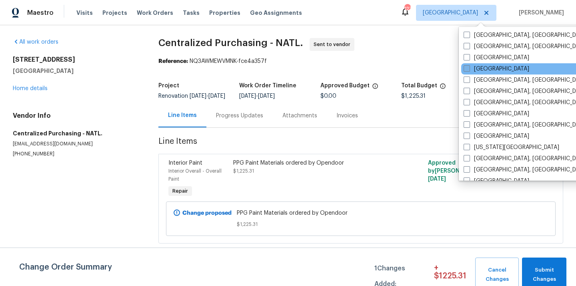
click at [470, 69] on span at bounding box center [467, 68] width 6 height 6
click at [469, 69] on input "[GEOGRAPHIC_DATA]" at bounding box center [466, 67] width 5 height 5
checkbox input "true"
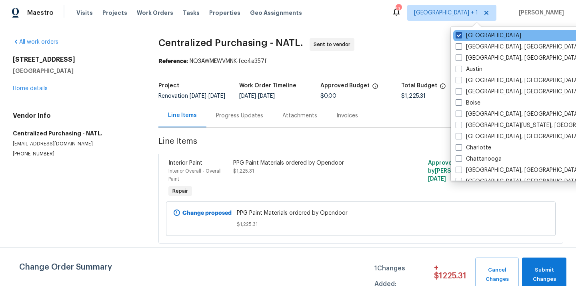
click at [470, 38] on label "[GEOGRAPHIC_DATA]" at bounding box center [489, 36] width 66 height 8
click at [461, 37] on input "[GEOGRAPHIC_DATA]" at bounding box center [458, 34] width 5 height 5
checkbox input "false"
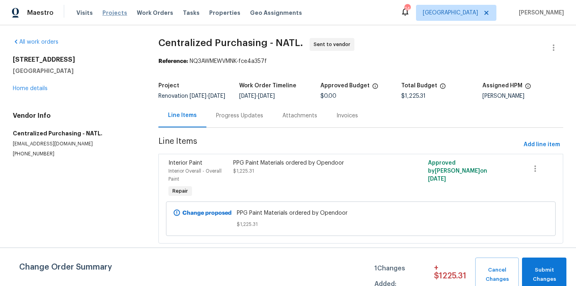
click at [115, 12] on span "Projects" at bounding box center [114, 13] width 25 height 8
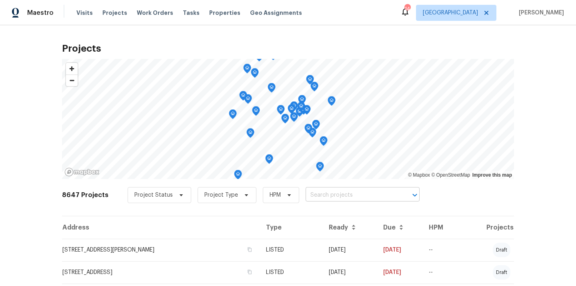
click at [322, 199] on input "text" at bounding box center [352, 195] width 92 height 12
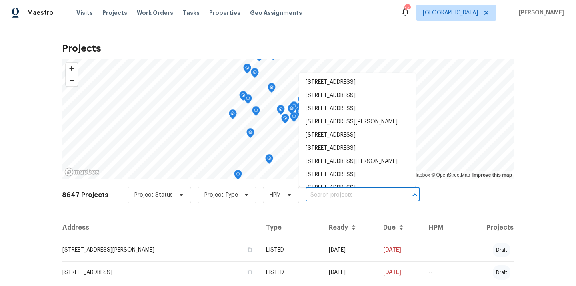
paste input "[STREET_ADDRESS]"
type input "[STREET_ADDRESS]"
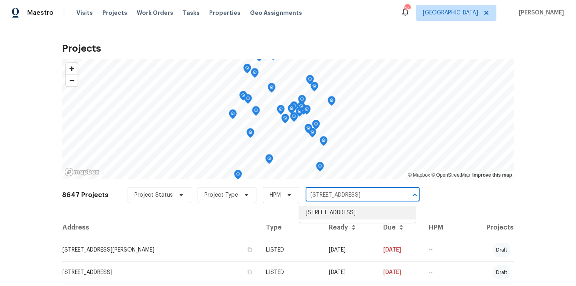
click at [322, 207] on li "[STREET_ADDRESS]" at bounding box center [357, 212] width 116 height 13
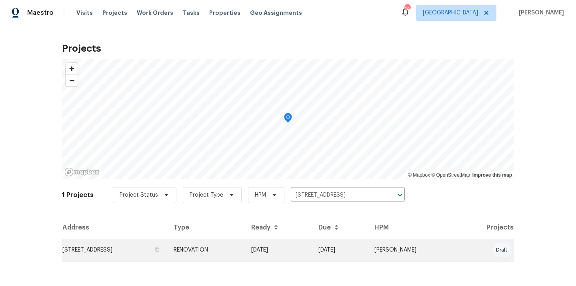
click at [245, 254] on td "RENOVATION" at bounding box center [206, 249] width 78 height 22
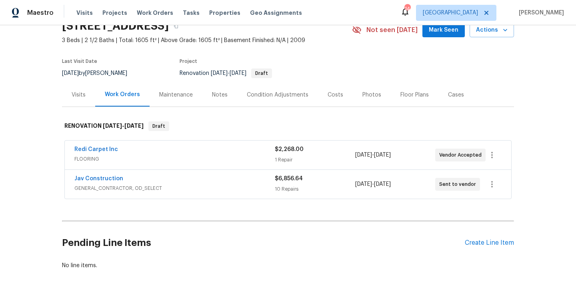
scroll to position [76, 0]
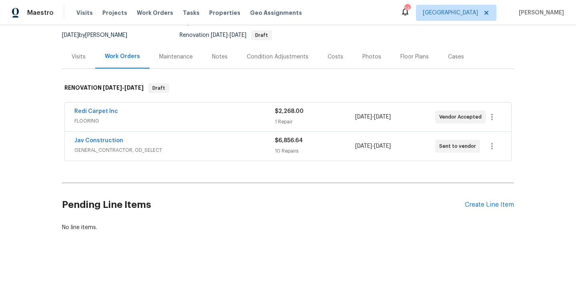
click at [474, 212] on div "Pending Line Items Create Line Item" at bounding box center [288, 204] width 452 height 37
click at [475, 207] on div "Create Line Item" at bounding box center [489, 205] width 49 height 8
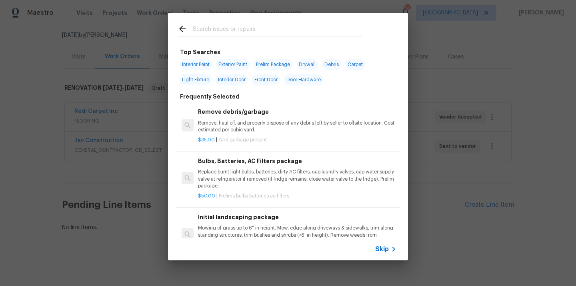
click at [321, 37] on div at bounding box center [270, 29] width 204 height 32
click at [320, 35] on input "text" at bounding box center [278, 30] width 170 height 12
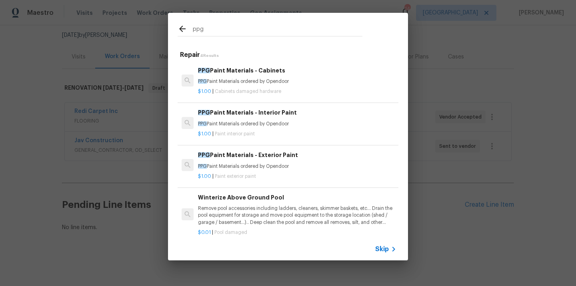
type input "ppg"
click at [275, 125] on p "PPG Paint Materials ordered by Opendoor" at bounding box center [297, 123] width 198 height 7
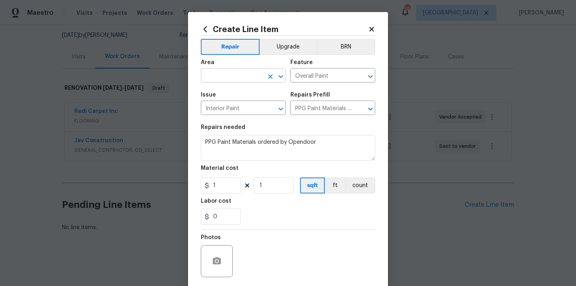
click at [260, 75] on input "text" at bounding box center [232, 76] width 62 height 12
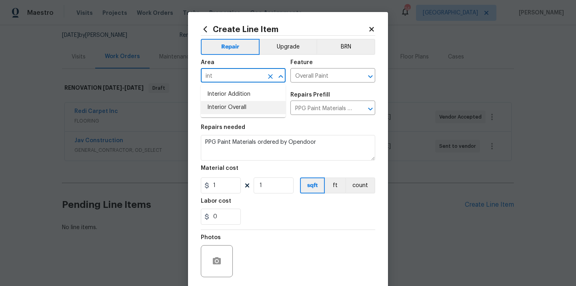
click at [248, 112] on li "Interior Overall" at bounding box center [243, 107] width 85 height 13
type input "Interior Overall"
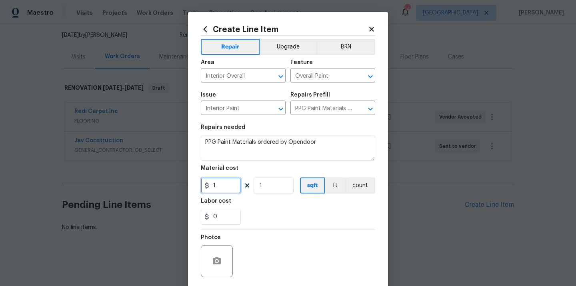
drag, startPoint x: 220, startPoint y: 186, endPoint x: 204, endPoint y: 188, distance: 16.9
click at [206, 188] on div "1" at bounding box center [221, 185] width 40 height 16
paste input "382.62"
type input "382.62"
click at [279, 226] on section "Repairs needed PPG Paint Materials ordered by Opendoor Material cost 382.62 1 s…" at bounding box center [288, 175] width 174 height 110
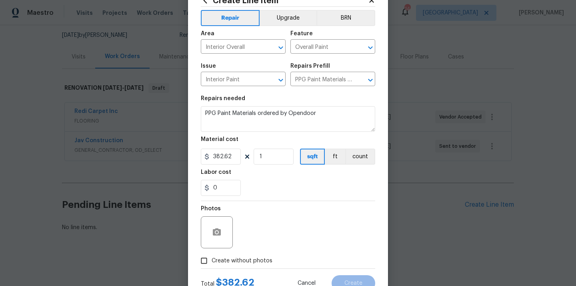
scroll to position [59, 0]
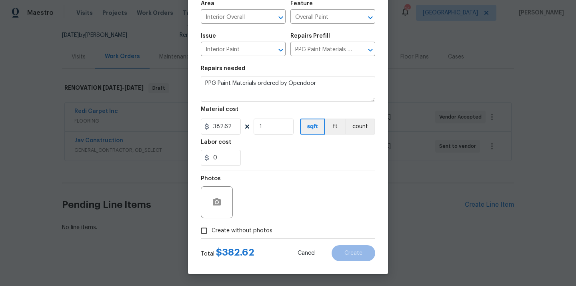
click at [259, 232] on span "Create without photos" at bounding box center [242, 230] width 61 height 8
click at [212, 232] on input "Create without photos" at bounding box center [203, 230] width 15 height 15
checkbox input "true"
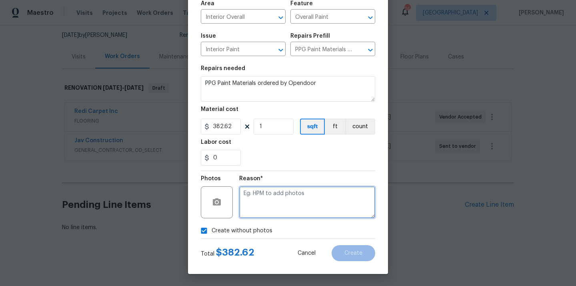
click at [275, 206] on textarea at bounding box center [307, 202] width 136 height 32
type textarea "N/A"
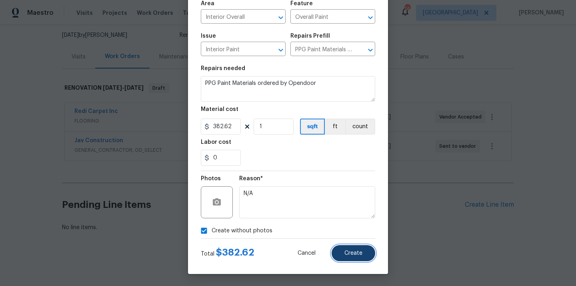
click at [348, 247] on button "Create" at bounding box center [354, 253] width 44 height 16
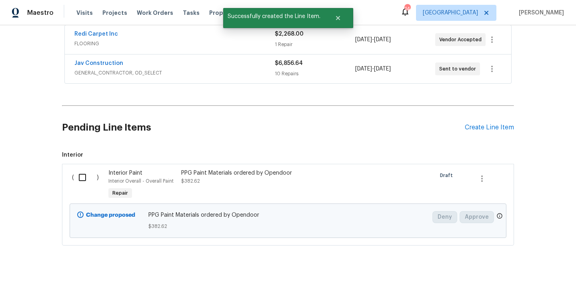
scroll to position [168, 0]
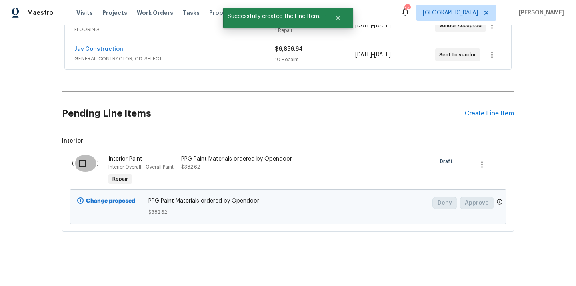
click at [87, 162] on input "checkbox" at bounding box center [85, 163] width 23 height 17
checkbox input "true"
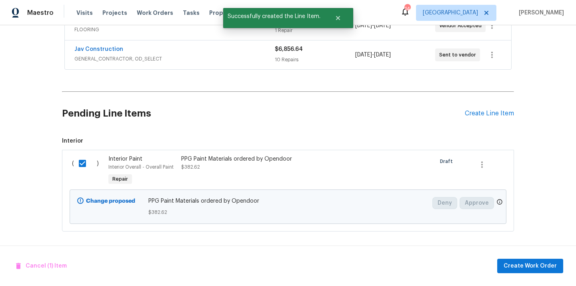
click at [515, 254] on div "Cancel (1) Item Create Work Order" at bounding box center [288, 265] width 576 height 41
click at [513, 265] on span "Create Work Order" at bounding box center [530, 266] width 53 height 10
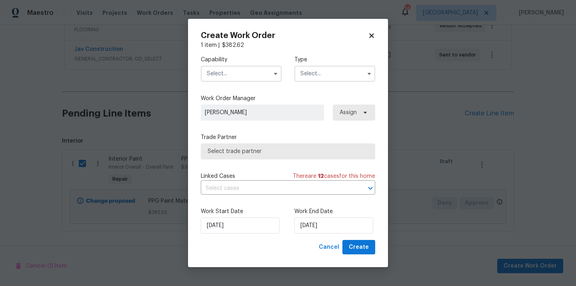
click at [250, 70] on input "text" at bounding box center [241, 74] width 81 height 16
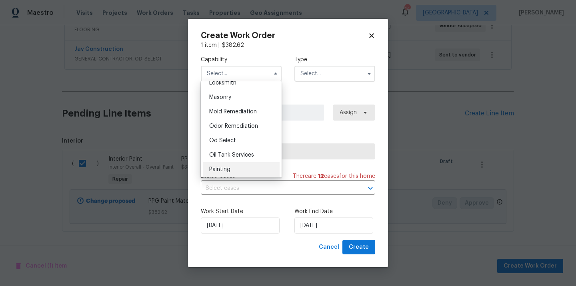
click at [238, 172] on div "Painting" at bounding box center [241, 169] width 77 height 14
type input "Painting"
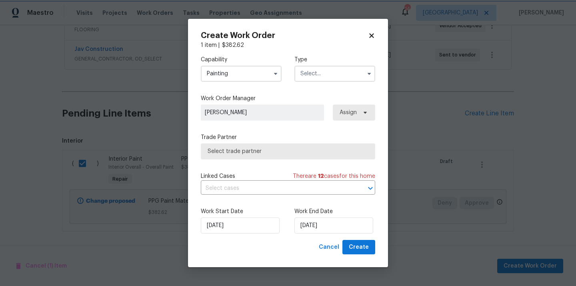
scroll to position [609, 0]
click at [314, 75] on input "text" at bounding box center [334, 74] width 81 height 16
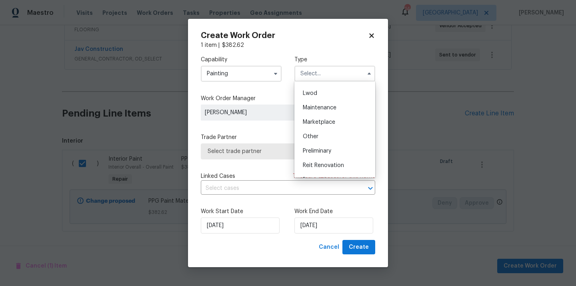
scroll to position [182, 0]
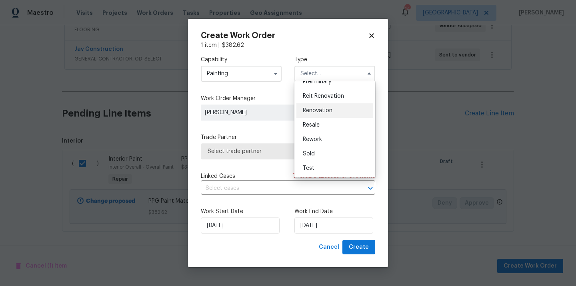
click at [325, 113] on span "Renovation" at bounding box center [318, 111] width 30 height 6
type input "Renovation"
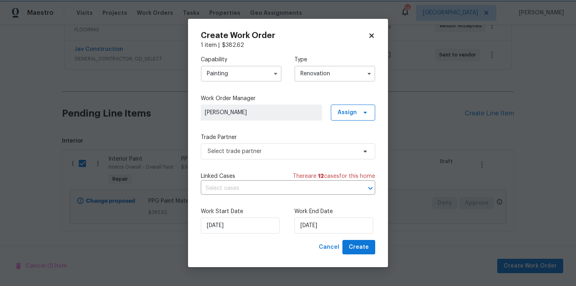
scroll to position [0, 0]
click at [348, 113] on span "Assign" at bounding box center [347, 112] width 19 height 8
click at [350, 148] on div "Assign to me" at bounding box center [354, 146] width 35 height 8
click at [279, 146] on span "Select trade partner" at bounding box center [288, 151] width 174 height 16
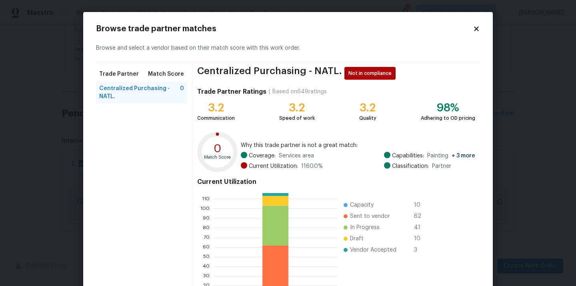
scroll to position [67, 0]
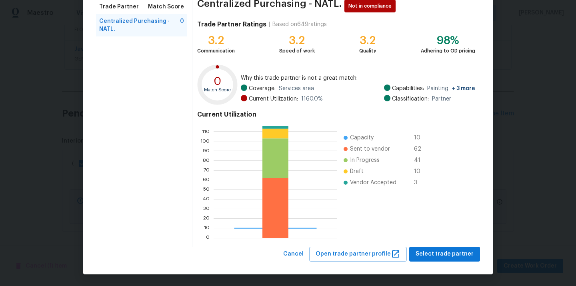
click at [433, 262] on div "Browse trade partner matches Browse and select a vendor based on their match sc…" at bounding box center [288, 109] width 410 height 329
click at [433, 256] on span "Select trade partner" at bounding box center [445, 254] width 58 height 10
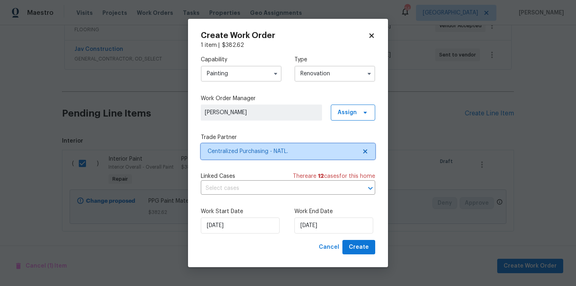
scroll to position [0, 0]
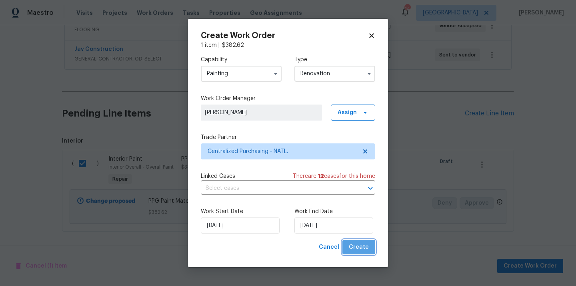
click at [361, 246] on span "Create" at bounding box center [359, 247] width 20 height 10
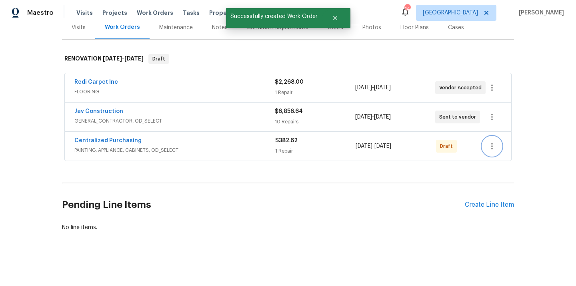
click at [494, 136] on button "button" at bounding box center [492, 145] width 19 height 19
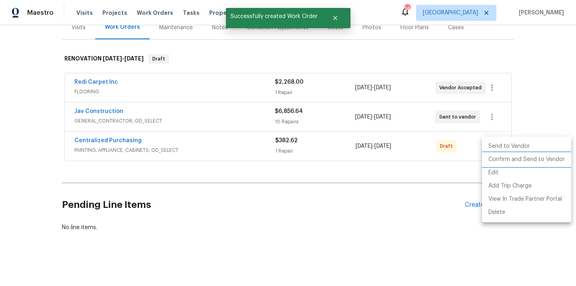
click at [495, 160] on li "Confirm and Send to Vendor" at bounding box center [526, 159] width 89 height 13
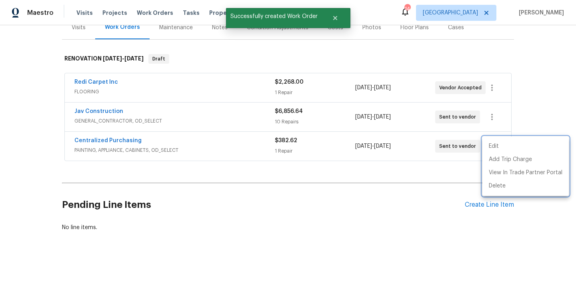
click at [172, 164] on div at bounding box center [288, 143] width 576 height 286
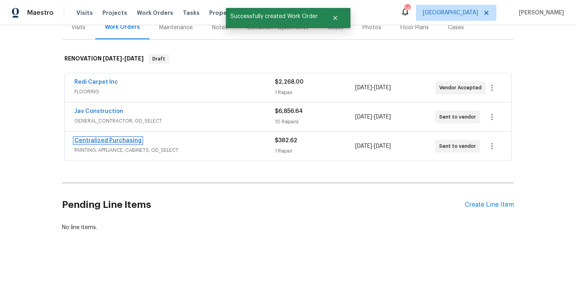
click at [120, 139] on link "Centralized Purchasing" at bounding box center [107, 141] width 67 height 6
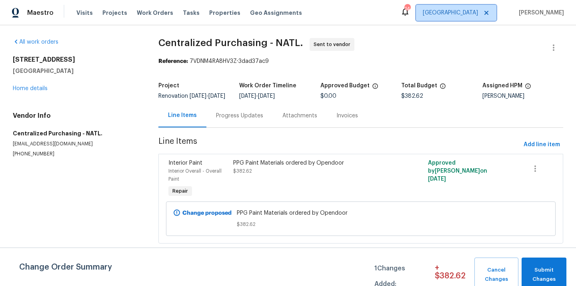
click at [475, 12] on span "[GEOGRAPHIC_DATA]" at bounding box center [450, 13] width 55 height 8
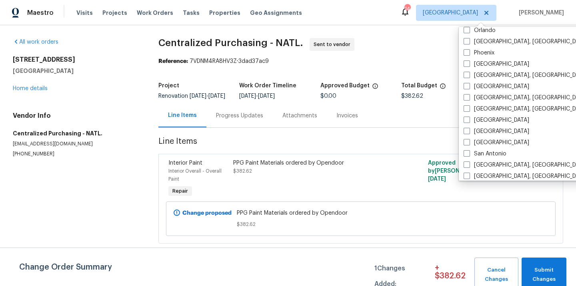
scroll to position [452, 0]
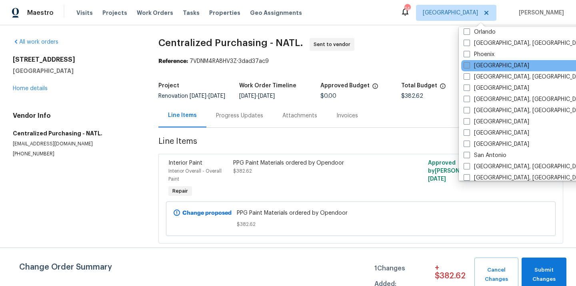
click at [480, 68] on label "[GEOGRAPHIC_DATA]" at bounding box center [497, 66] width 66 height 8
click at [469, 67] on input "[GEOGRAPHIC_DATA]" at bounding box center [466, 64] width 5 height 5
checkbox input "true"
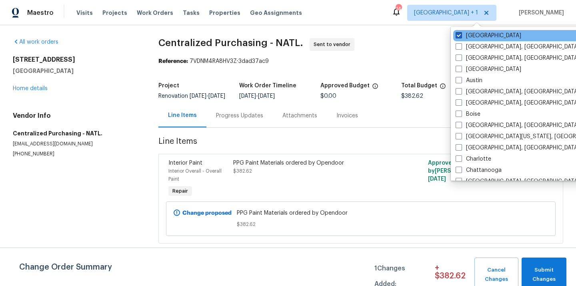
click at [470, 35] on label "[GEOGRAPHIC_DATA]" at bounding box center [489, 36] width 66 height 8
click at [461, 35] on input "[GEOGRAPHIC_DATA]" at bounding box center [458, 34] width 5 height 5
checkbox input "false"
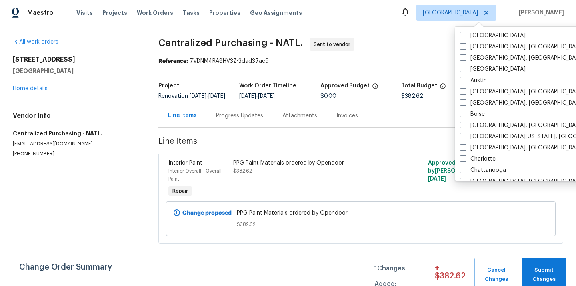
click at [108, 21] on div "Maestro Visits Projects Work Orders Tasks Properties Geo Assignments [GEOGRAPHI…" at bounding box center [288, 12] width 576 height 25
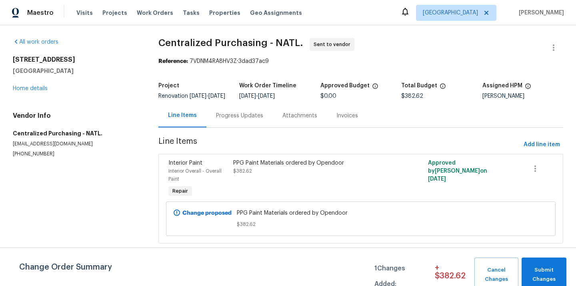
click at [108, 20] on div "Visits Projects Work Orders Tasks Properties Geo Assignments" at bounding box center [193, 13] width 235 height 16
click at [108, 17] on div "Visits Projects Work Orders Tasks Properties Geo Assignments" at bounding box center [193, 13] width 235 height 16
click at [107, 15] on span "Projects" at bounding box center [114, 13] width 25 height 8
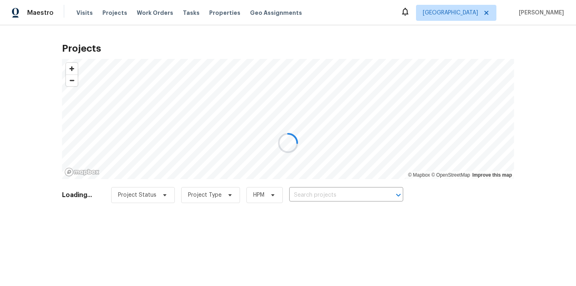
click at [317, 194] on div at bounding box center [288, 143] width 576 height 286
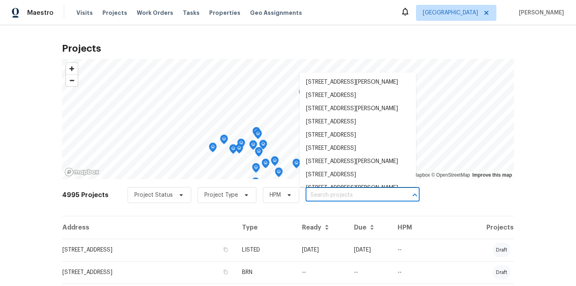
click at [317, 192] on input "text" at bounding box center [352, 195] width 92 height 12
paste input "[STREET_ADDRESS][PERSON_NAME]"
type input "[STREET_ADDRESS][PERSON_NAME]"
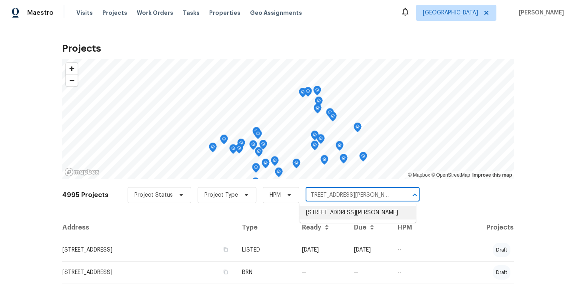
click at [318, 216] on li "[STREET_ADDRESS][PERSON_NAME]" at bounding box center [358, 212] width 116 height 13
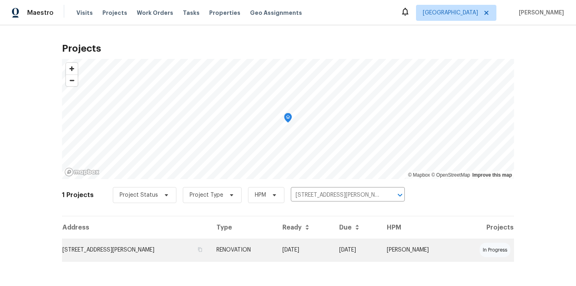
click at [276, 243] on td "RENOVATION" at bounding box center [243, 249] width 66 height 22
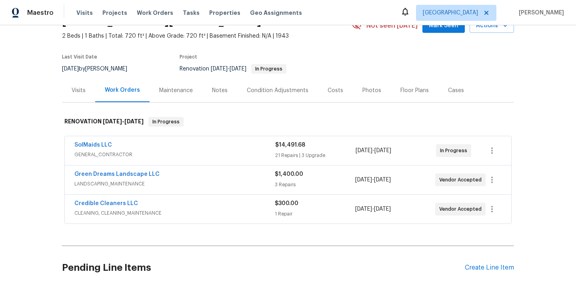
scroll to position [68, 0]
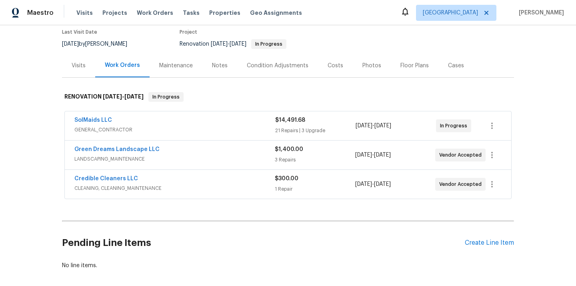
click at [485, 238] on div "Pending Line Items Create Line Item" at bounding box center [288, 242] width 452 height 37
click at [481, 241] on div "Create Line Item" at bounding box center [489, 243] width 49 height 8
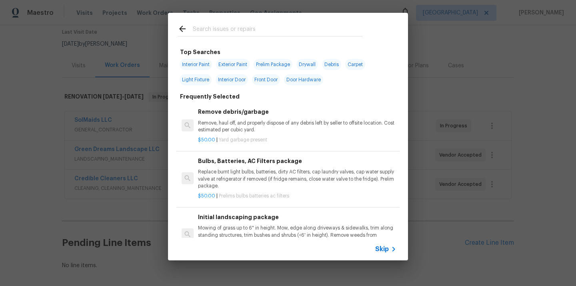
click at [315, 32] on input "text" at bounding box center [278, 30] width 170 height 12
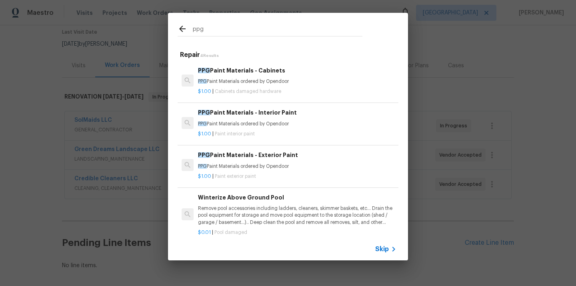
type input "ppg"
click at [234, 129] on div "$1.00 | Paint interior paint" at bounding box center [297, 132] width 198 height 10
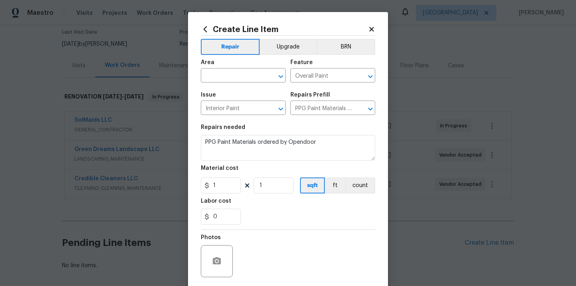
click at [249, 68] on div "Area" at bounding box center [243, 65] width 85 height 10
click at [236, 78] on input "text" at bounding box center [232, 76] width 62 height 12
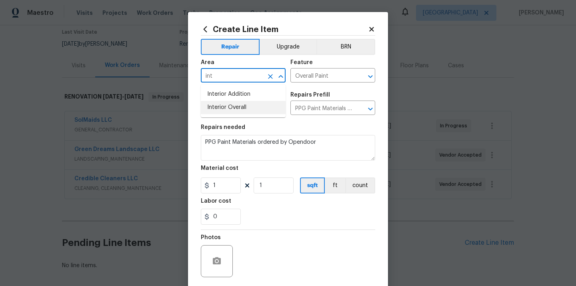
click at [223, 102] on li "Interior Overall" at bounding box center [243, 107] width 85 height 13
type input "Interior Overall"
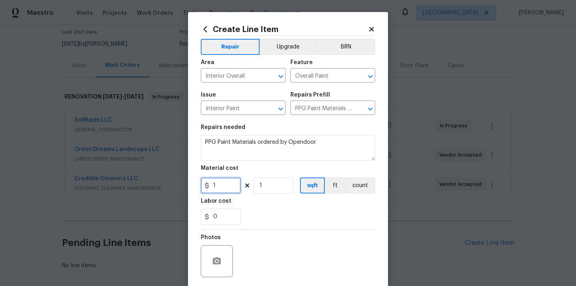
drag, startPoint x: 223, startPoint y: 190, endPoint x: 189, endPoint y: 190, distance: 34.4
click at [189, 190] on div "Create Line Item Repair Upgrade BRN Area Interior Overall ​ Feature Overall Pai…" at bounding box center [288, 172] width 200 height 320
paste input "523.74"
type input "523.74"
click at [269, 223] on div "0" at bounding box center [288, 216] width 174 height 16
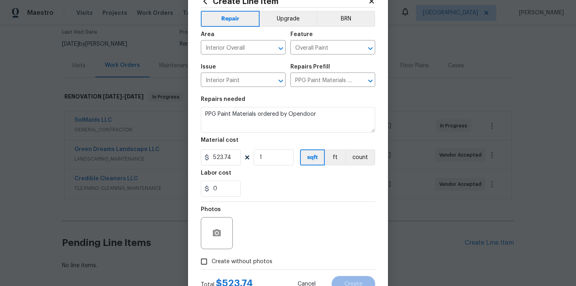
scroll to position [59, 0]
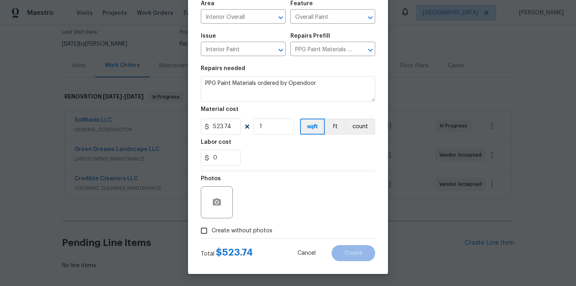
click at [261, 230] on span "Create without photos" at bounding box center [242, 230] width 61 height 8
click at [212, 230] on input "Create without photos" at bounding box center [203, 230] width 15 height 15
checkbox input "true"
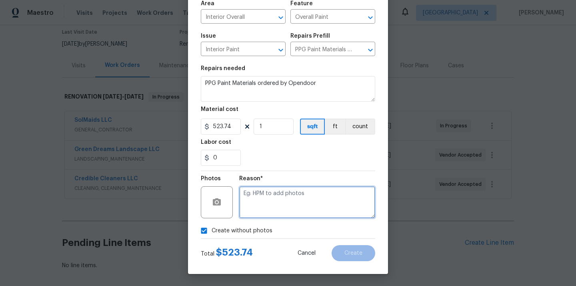
click at [278, 192] on textarea at bounding box center [307, 202] width 136 height 32
type textarea "N/A"
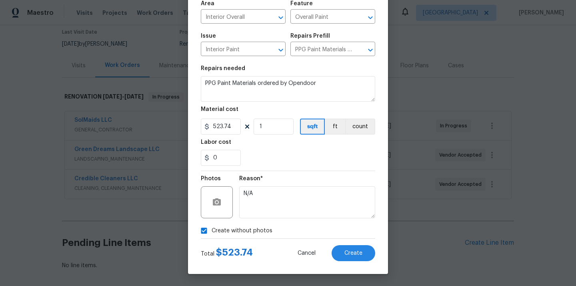
click at [367, 243] on div "Total $ 523.74 Cancel Create" at bounding box center [288, 249] width 174 height 22
click at [356, 253] on span "Create" at bounding box center [353, 253] width 18 height 6
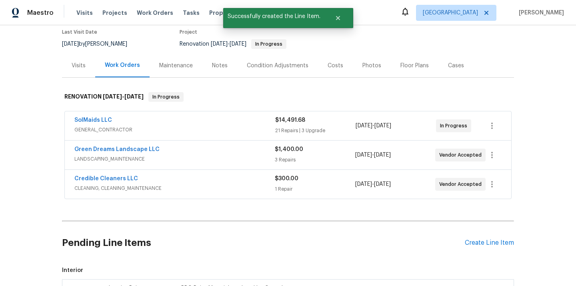
scroll to position [197, 0]
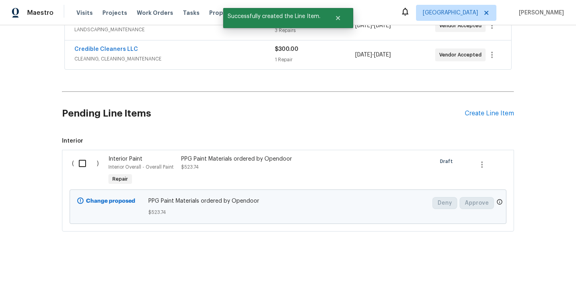
click at [82, 168] on input "checkbox" at bounding box center [85, 163] width 23 height 17
checkbox input "true"
click at [510, 263] on span "Create Work Order" at bounding box center [530, 266] width 53 height 10
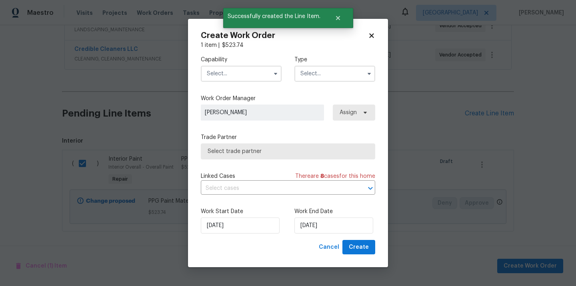
click at [246, 76] on input "text" at bounding box center [241, 74] width 81 height 16
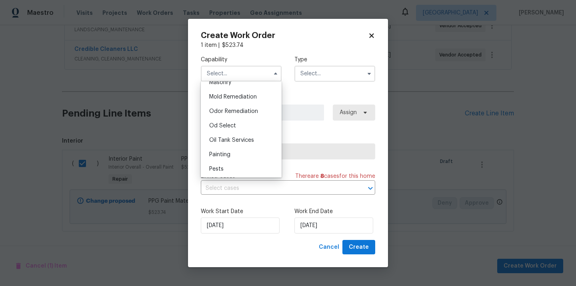
scroll to position [634, 0]
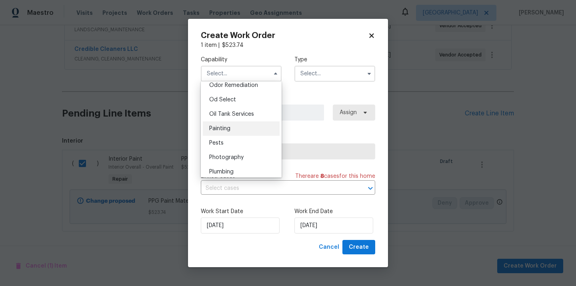
click at [248, 123] on div "Painting" at bounding box center [241, 128] width 77 height 14
type input "Painting"
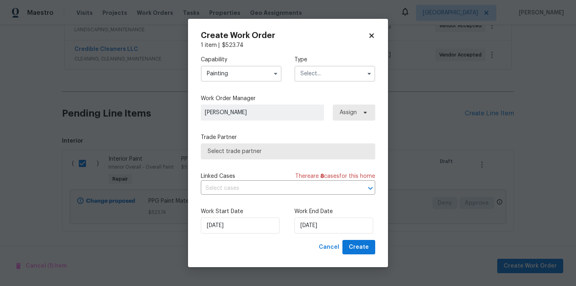
click at [316, 73] on input "text" at bounding box center [334, 74] width 81 height 16
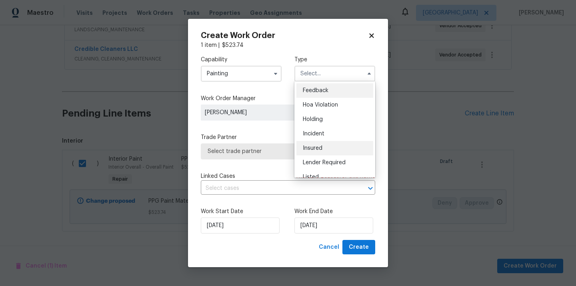
scroll to position [182, 0]
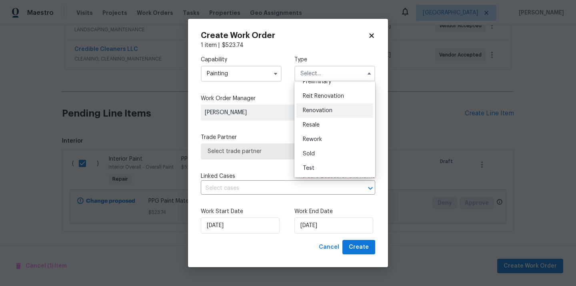
click at [325, 109] on span "Renovation" at bounding box center [318, 111] width 30 height 6
type input "Renovation"
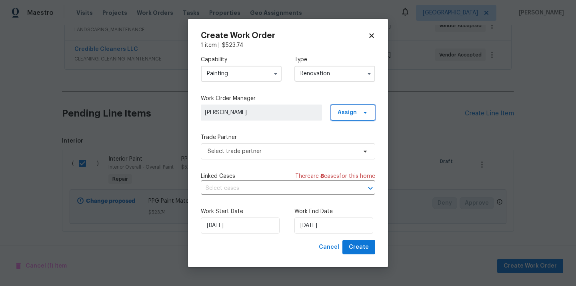
click at [346, 117] on span "Assign" at bounding box center [353, 112] width 44 height 16
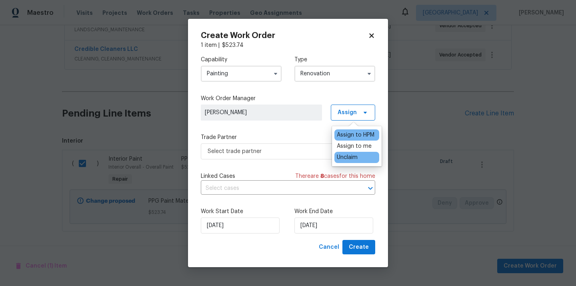
click at [350, 152] on div "Unclaim" at bounding box center [356, 157] width 45 height 11
click at [350, 148] on div "Assign to me" at bounding box center [354, 146] width 35 height 8
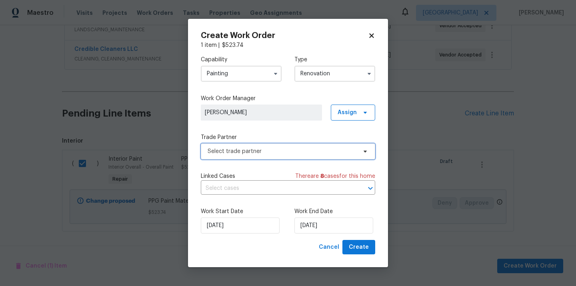
click at [306, 154] on span "Select trade partner" at bounding box center [282, 151] width 149 height 8
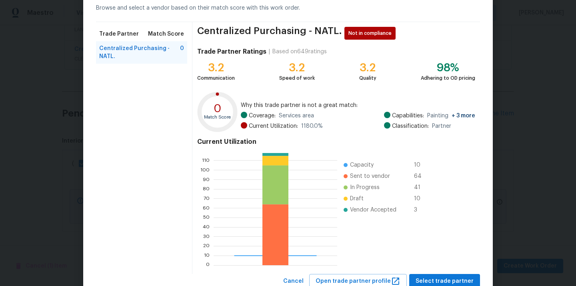
scroll to position [67, 0]
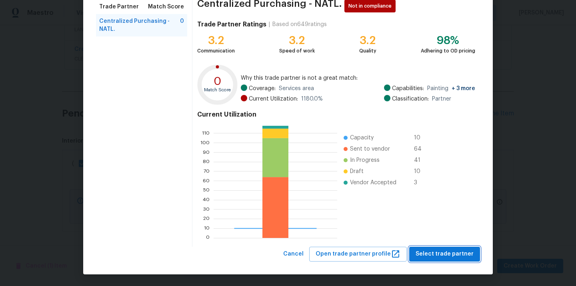
click at [426, 257] on span "Select trade partner" at bounding box center [445, 254] width 58 height 10
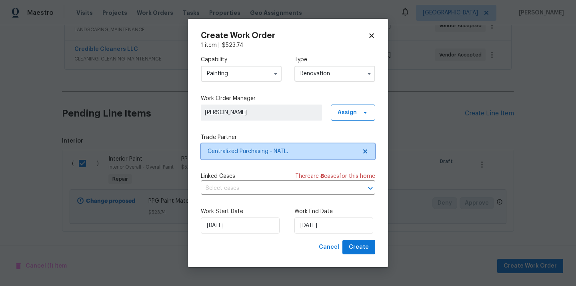
scroll to position [0, 0]
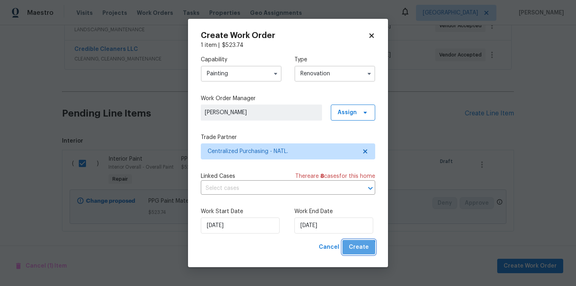
click at [356, 252] on button "Create" at bounding box center [358, 247] width 33 height 15
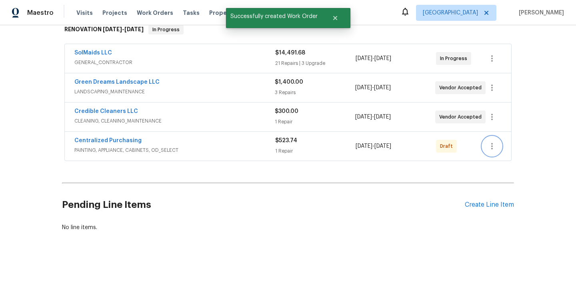
click at [494, 142] on icon "button" at bounding box center [492, 146] width 10 height 10
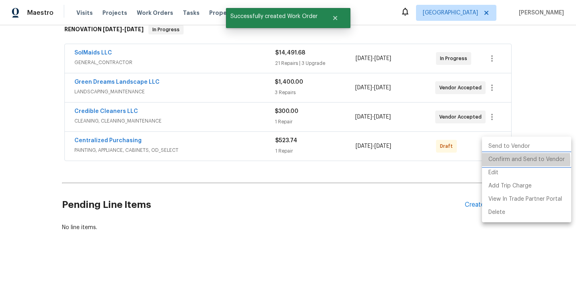
click at [492, 161] on li "Confirm and Send to Vendor" at bounding box center [526, 159] width 89 height 13
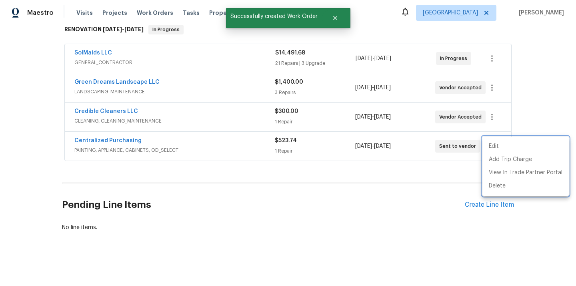
click at [221, 155] on div at bounding box center [288, 143] width 576 height 286
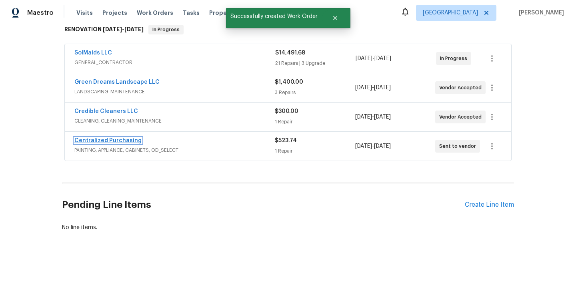
click at [126, 142] on link "Centralized Purchasing" at bounding box center [107, 141] width 67 height 6
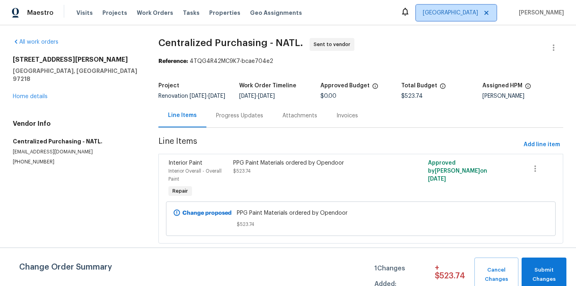
click at [477, 12] on span "[GEOGRAPHIC_DATA]" at bounding box center [450, 13] width 55 height 8
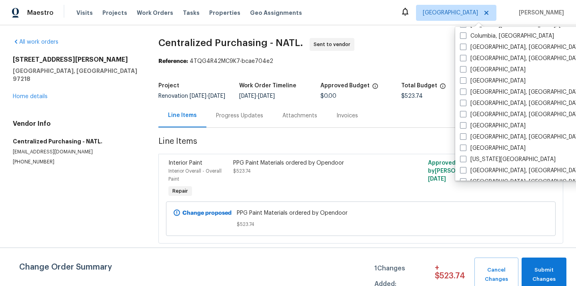
scroll to position [191, 0]
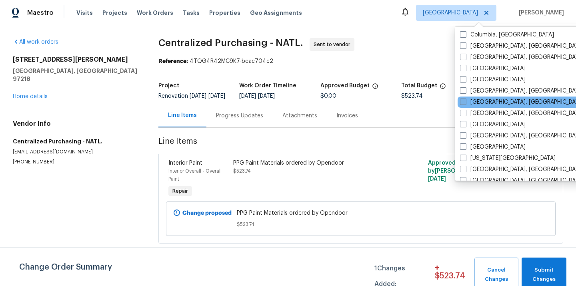
click at [490, 101] on label "[GEOGRAPHIC_DATA], [GEOGRAPHIC_DATA]" at bounding box center [522, 102] width 124 height 8
click at [465, 101] on input "[GEOGRAPHIC_DATA], [GEOGRAPHIC_DATA]" at bounding box center [462, 100] width 5 height 5
checkbox input "true"
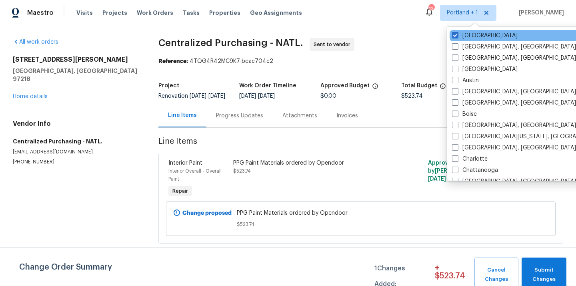
click at [469, 30] on div "[GEOGRAPHIC_DATA]" at bounding box center [530, 35] width 161 height 11
click at [466, 34] on label "[GEOGRAPHIC_DATA]" at bounding box center [485, 36] width 66 height 8
click at [457, 34] on input "[GEOGRAPHIC_DATA]" at bounding box center [454, 34] width 5 height 5
checkbox input "false"
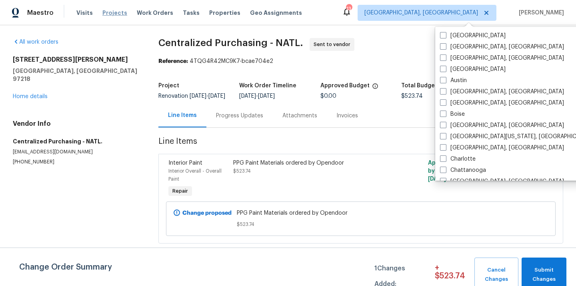
click at [108, 10] on span "Projects" at bounding box center [114, 13] width 25 height 8
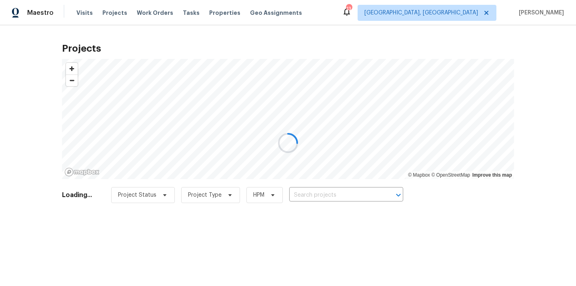
click at [360, 200] on div at bounding box center [288, 143] width 576 height 286
click at [358, 194] on div at bounding box center [288, 143] width 576 height 286
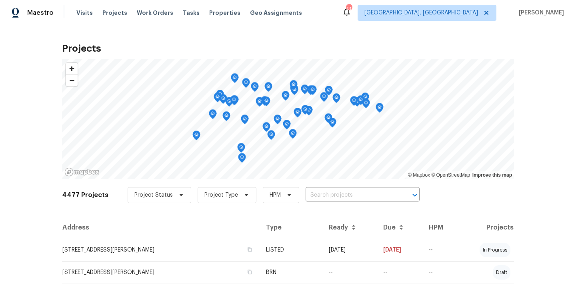
click at [358, 194] on input "text" at bounding box center [352, 195] width 92 height 12
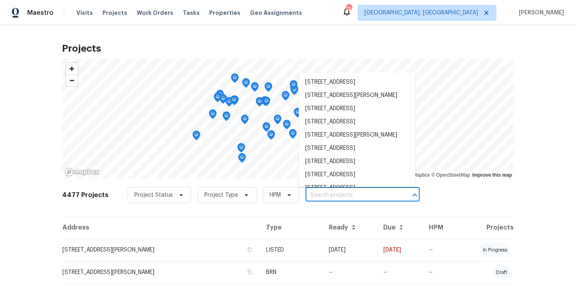
paste input "[STREET_ADDRESS]"
type input "[STREET_ADDRESS]"
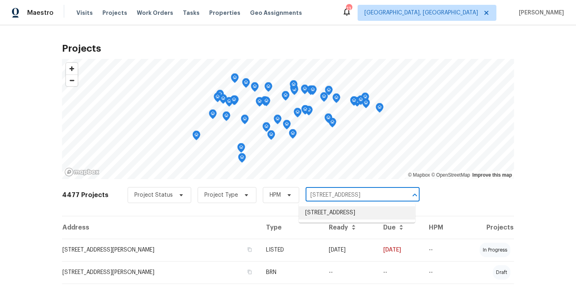
click at [350, 212] on li "[STREET_ADDRESS]" at bounding box center [357, 212] width 116 height 13
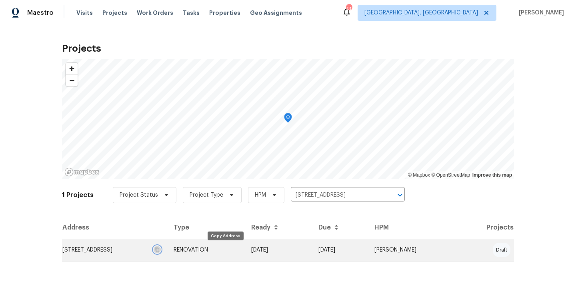
click at [161, 246] on button "button" at bounding box center [157, 249] width 7 height 7
click at [167, 253] on td "[STREET_ADDRESS]" at bounding box center [114, 249] width 105 height 22
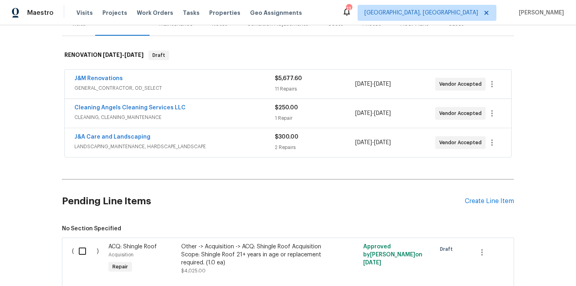
scroll to position [120, 0]
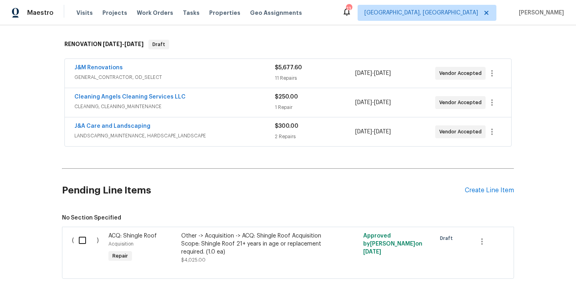
click at [478, 183] on div "Pending Line Items Create Line Item" at bounding box center [288, 190] width 452 height 37
click at [475, 189] on div "Create Line Item" at bounding box center [489, 190] width 49 height 8
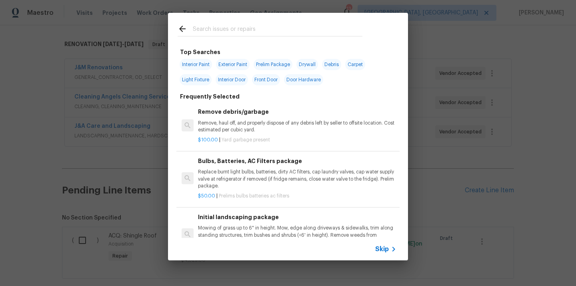
click at [291, 32] on input "text" at bounding box center [278, 30] width 170 height 12
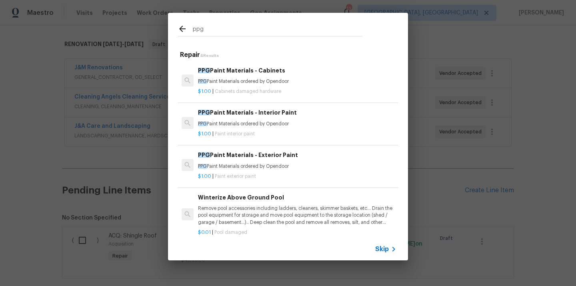
type input "ppg"
click at [255, 126] on p "PPG Paint Materials ordered by Opendoor" at bounding box center [297, 123] width 198 height 7
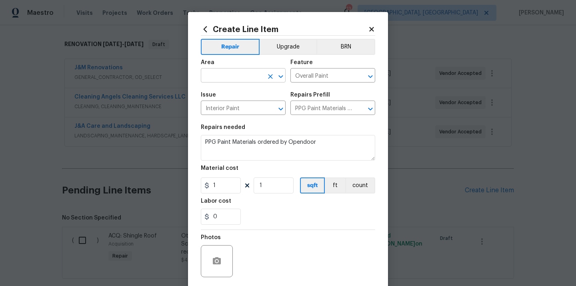
click at [246, 74] on input "text" at bounding box center [232, 76] width 62 height 12
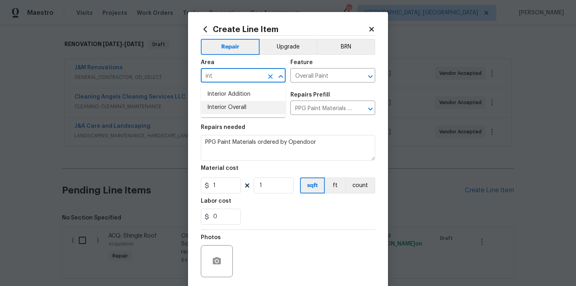
click at [230, 105] on li "Interior Overall" at bounding box center [243, 107] width 85 height 13
type input "Interior Overall"
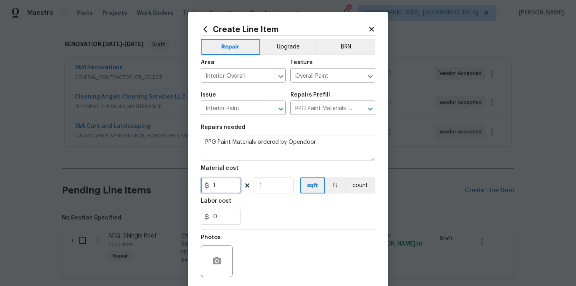
drag, startPoint x: 220, startPoint y: 190, endPoint x: 195, endPoint y: 190, distance: 24.8
click at [198, 190] on div "Create Line Item Repair Upgrade BRN Area Interior Overall ​ Feature Overall Pai…" at bounding box center [288, 172] width 200 height 320
paste input "549.34"
type input "549.34"
click at [252, 207] on div "Labor cost" at bounding box center [288, 203] width 174 height 10
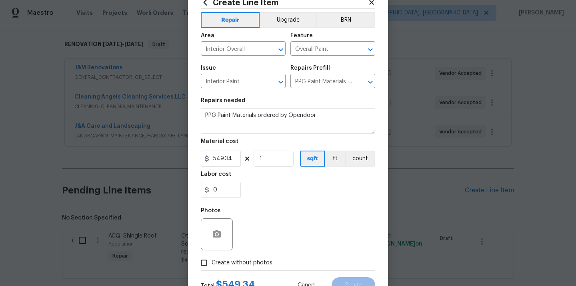
scroll to position [52, 0]
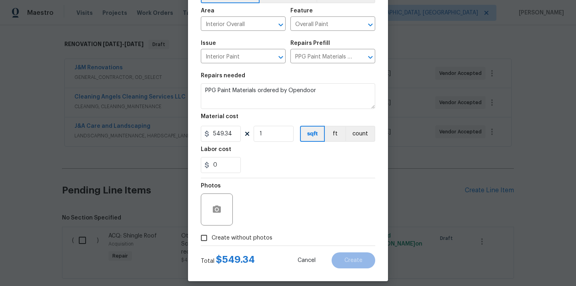
click at [238, 249] on div "Total $ 549.34 Cancel Create" at bounding box center [288, 257] width 174 height 22
click at [242, 239] on span "Create without photos" at bounding box center [242, 238] width 61 height 8
click at [212, 239] on input "Create without photos" at bounding box center [203, 237] width 15 height 15
checkbox input "true"
click at [252, 230] on div "Photos Reason* Create without photos" at bounding box center [288, 211] width 174 height 67
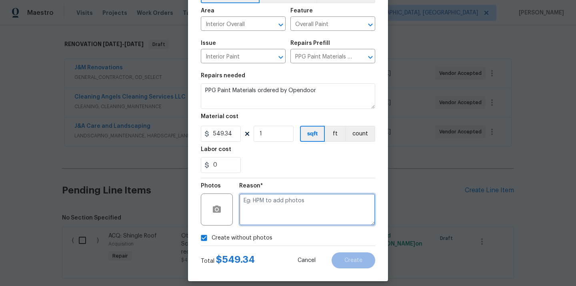
click at [256, 218] on textarea at bounding box center [307, 209] width 136 height 32
type textarea "N/A"
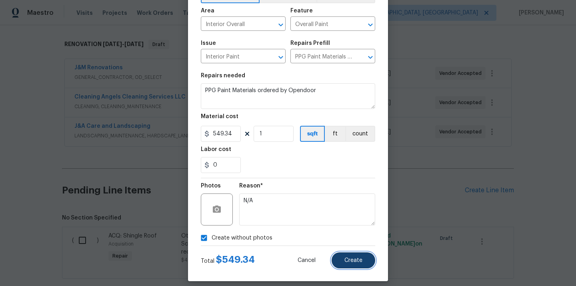
click at [343, 255] on button "Create" at bounding box center [354, 260] width 44 height 16
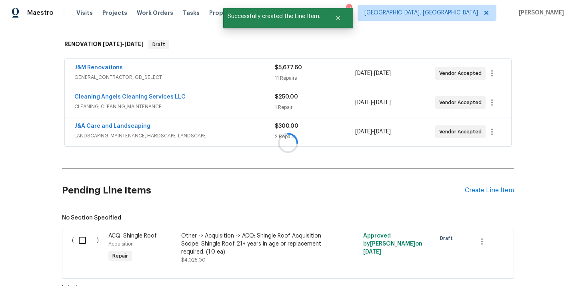
click at [459, 196] on div at bounding box center [288, 143] width 576 height 286
click at [482, 186] on div "Create Line Item" at bounding box center [489, 190] width 49 height 8
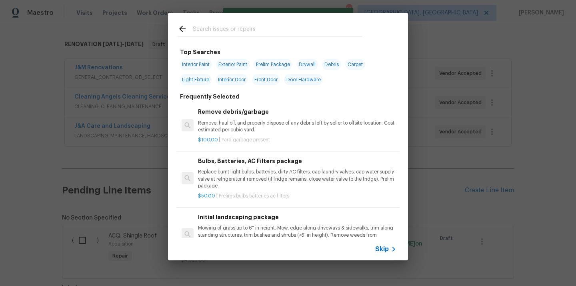
click at [284, 30] on input "text" at bounding box center [278, 30] width 170 height 12
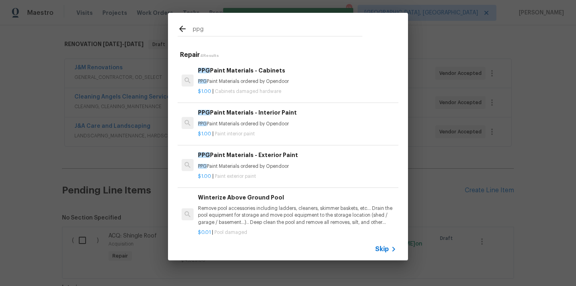
type input "ppg"
click at [259, 164] on p "PPG Paint Materials ordered by Opendoor" at bounding box center [297, 166] width 198 height 7
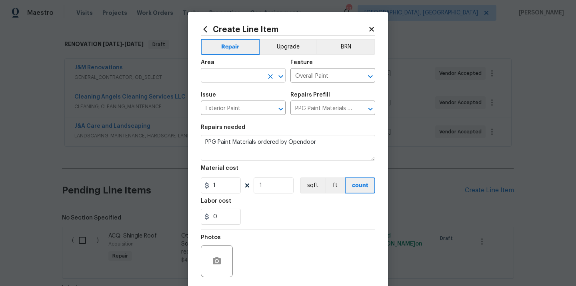
click at [259, 74] on input "text" at bounding box center [232, 76] width 62 height 12
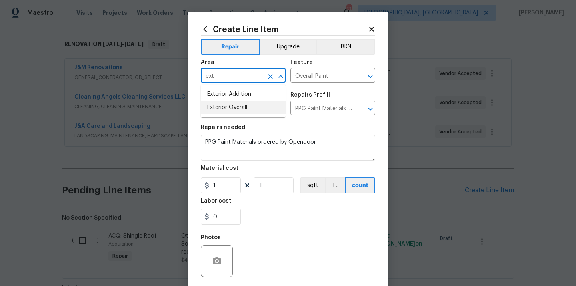
click at [233, 111] on li "Exterior Overall" at bounding box center [243, 107] width 85 height 13
type input "Exterior Overall"
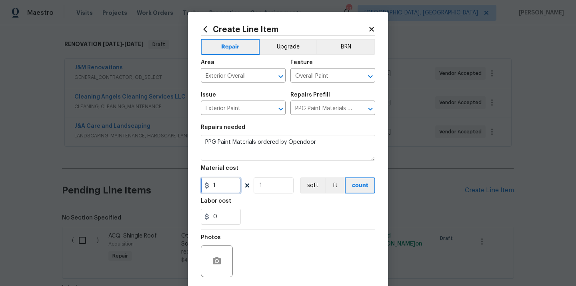
drag, startPoint x: 218, startPoint y: 186, endPoint x: 199, endPoint y: 188, distance: 19.0
click at [200, 188] on div "Create Line Item Repair Upgrade BRN Area Exterior Overall ​ Feature Overall Pai…" at bounding box center [288, 172] width 200 height 320
paste input "53.3"
type input "53.31"
click at [266, 211] on div "0" at bounding box center [288, 216] width 174 height 16
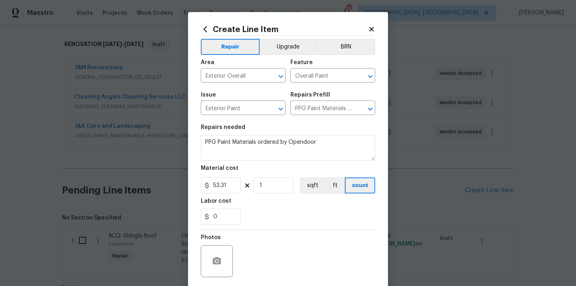
scroll to position [59, 0]
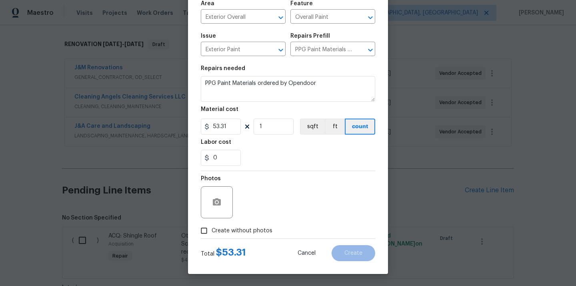
click at [256, 230] on span "Create without photos" at bounding box center [242, 230] width 61 height 8
click at [212, 230] on input "Create without photos" at bounding box center [203, 230] width 15 height 15
checkbox input "true"
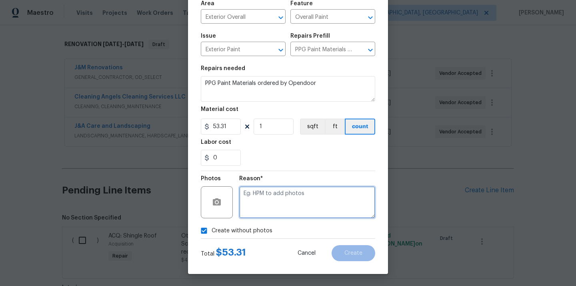
click at [274, 209] on textarea at bounding box center [307, 202] width 136 height 32
type textarea "N/A"
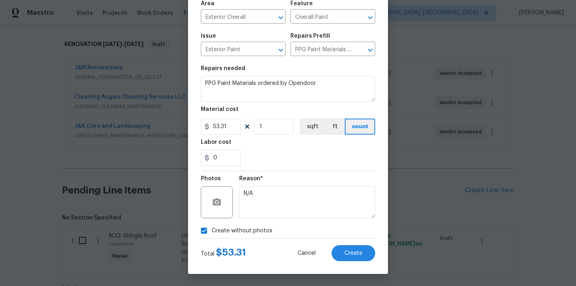
click at [358, 244] on div "Total $ 53.31 Cancel Create" at bounding box center [288, 249] width 174 height 22
click at [349, 252] on span "Create" at bounding box center [353, 253] width 18 height 6
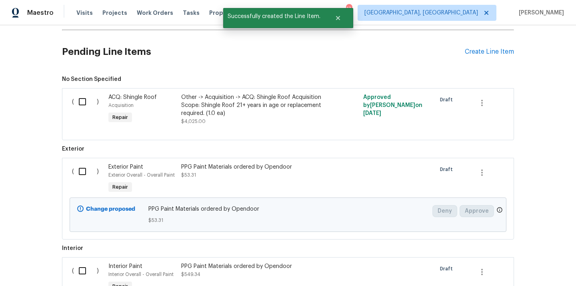
scroll to position [314, 0]
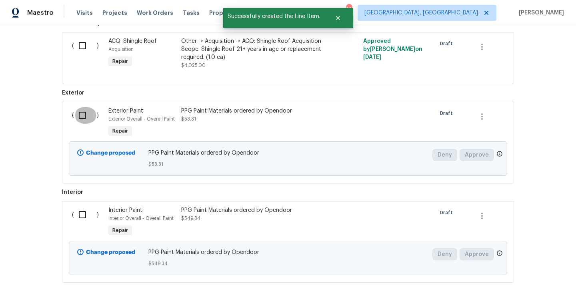
click at [79, 116] on input "checkbox" at bounding box center [85, 115] width 23 height 17
checkbox input "true"
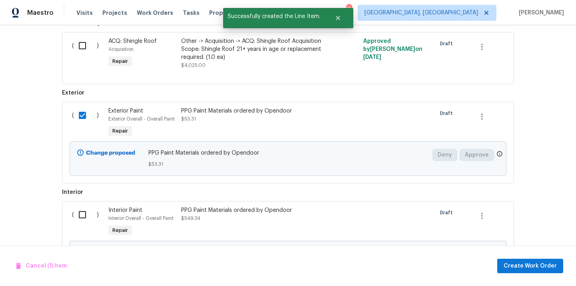
click at [78, 213] on input "checkbox" at bounding box center [85, 214] width 23 height 17
checkbox input "true"
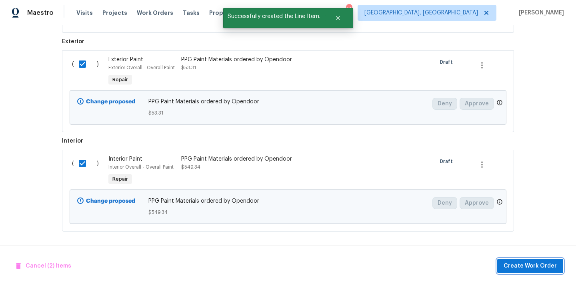
click at [527, 264] on span "Create Work Order" at bounding box center [530, 266] width 53 height 10
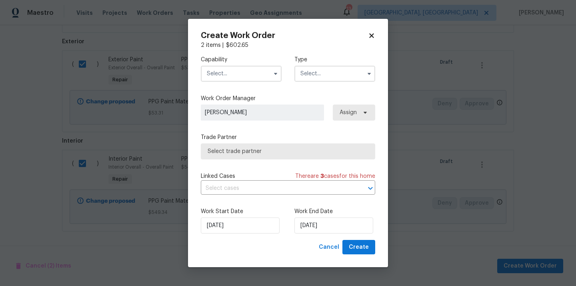
click at [240, 68] on input "text" at bounding box center [241, 74] width 81 height 16
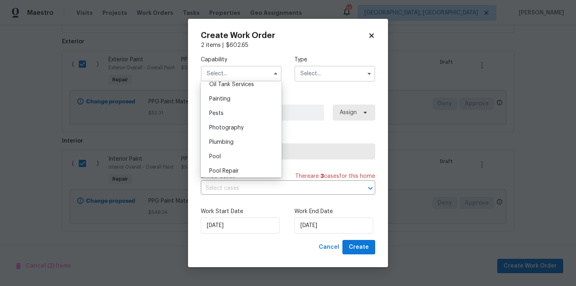
scroll to position [663, 0]
click at [242, 100] on div "Painting" at bounding box center [241, 99] width 77 height 14
type input "Painting"
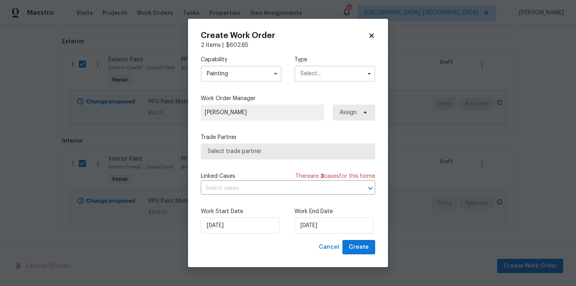
click at [327, 80] on input "text" at bounding box center [334, 74] width 81 height 16
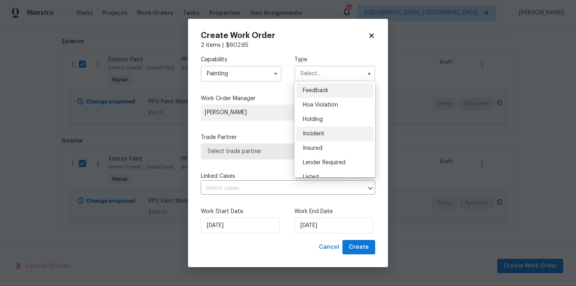
scroll to position [182, 0]
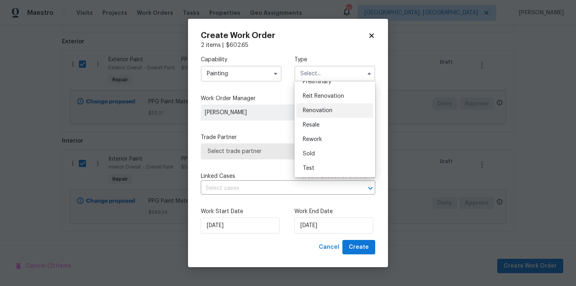
click at [330, 112] on span "Renovation" at bounding box center [318, 111] width 30 height 6
type input "Renovation"
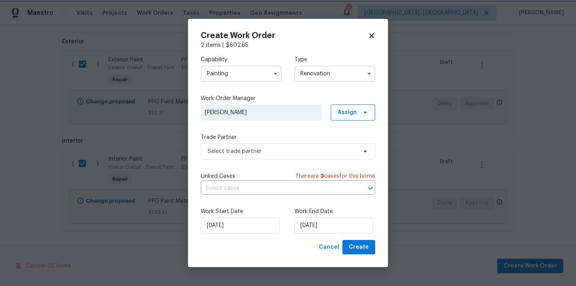
scroll to position [0, 0]
click at [360, 113] on span at bounding box center [364, 112] width 9 height 6
click at [352, 144] on div "Assign to me" at bounding box center [354, 146] width 35 height 8
click at [300, 144] on span "Select trade partner" at bounding box center [288, 151] width 174 height 16
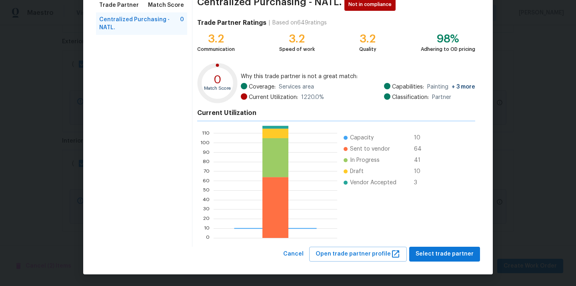
scroll to position [67, 0]
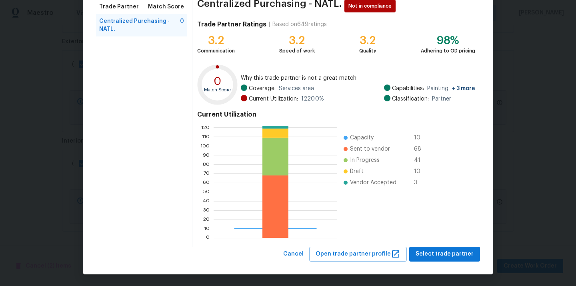
click at [425, 246] on div "Centralized Purchasing - NATL. Not in compliance Trade Partner Ratings | Based …" at bounding box center [336, 121] width 288 height 252
click at [426, 250] on span "Select trade partner" at bounding box center [445, 254] width 58 height 10
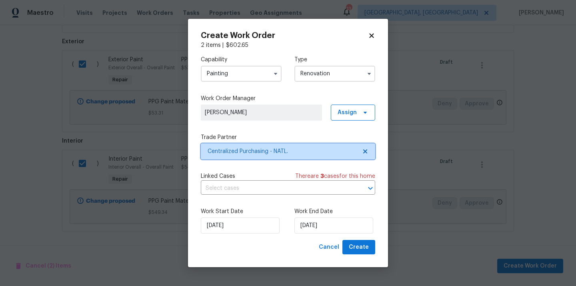
scroll to position [0, 0]
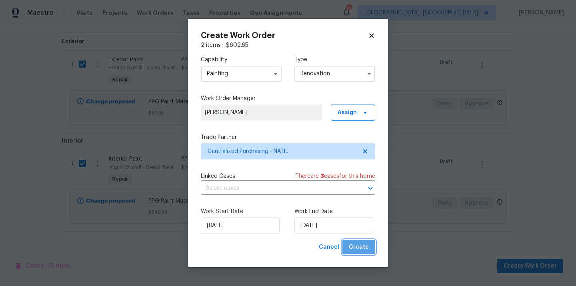
click at [375, 247] on button "Create" at bounding box center [358, 247] width 33 height 15
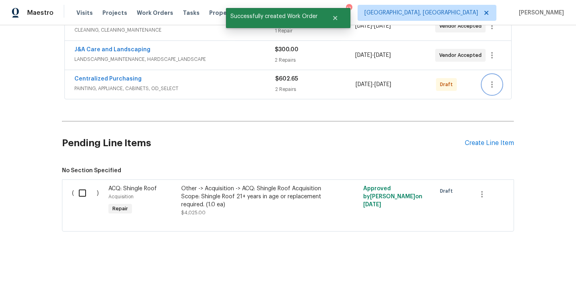
click at [494, 91] on button "button" at bounding box center [492, 84] width 19 height 19
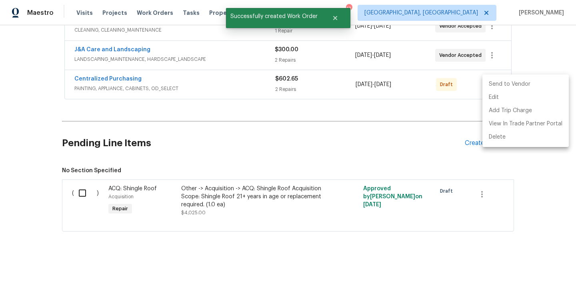
click at [494, 82] on li "Send to Vendor" at bounding box center [526, 84] width 86 height 13
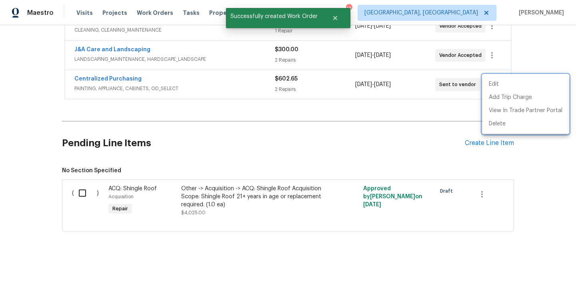
click at [186, 82] on div at bounding box center [288, 143] width 576 height 286
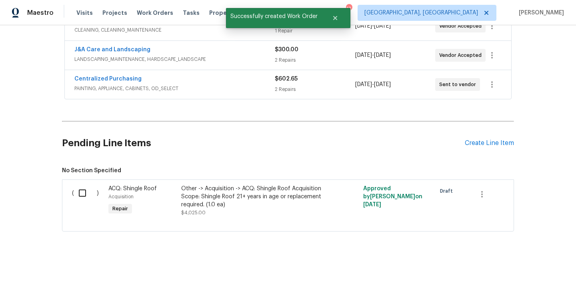
click at [100, 74] on div "Centralized Purchasing PAINTING, APPLIANCE, CABINETS, OD_SELECT $602.65 2 Repai…" at bounding box center [288, 84] width 447 height 29
click at [99, 77] on link "Centralized Purchasing" at bounding box center [107, 79] width 67 height 6
